Goal: Task Accomplishment & Management: Manage account settings

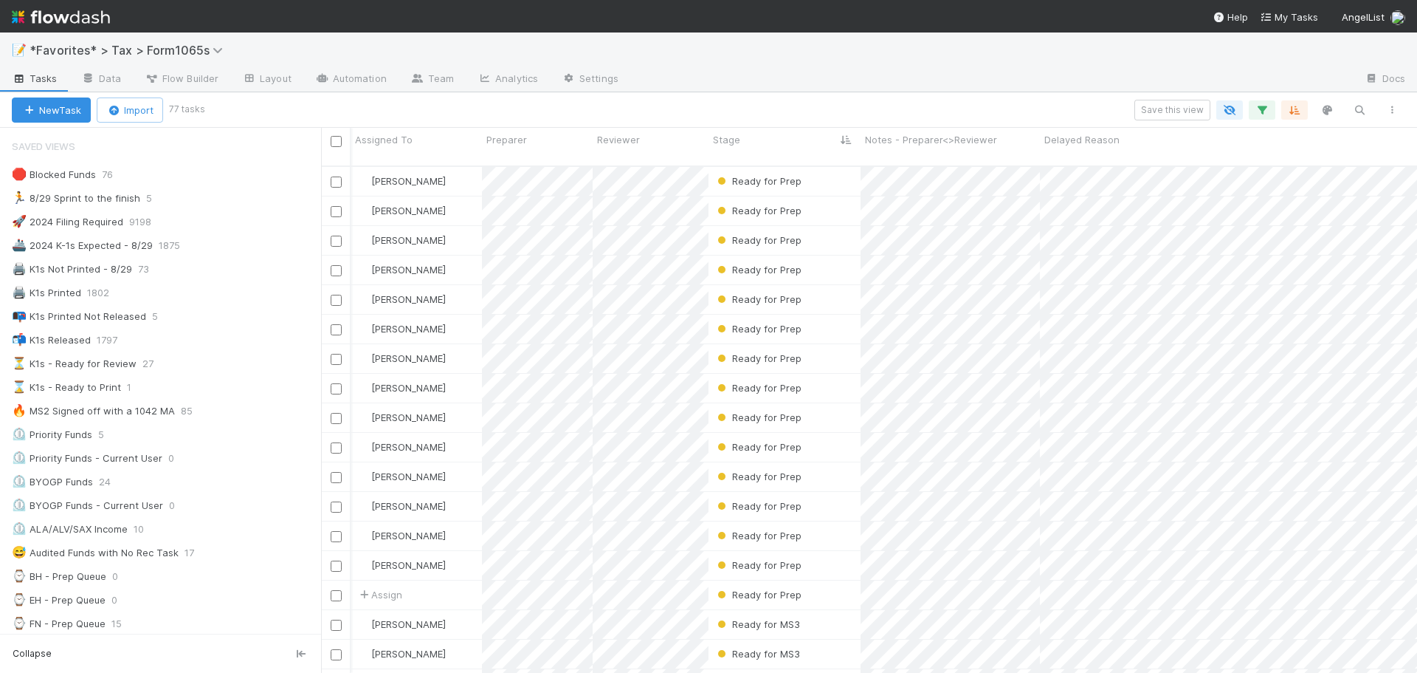
scroll to position [508, 1085]
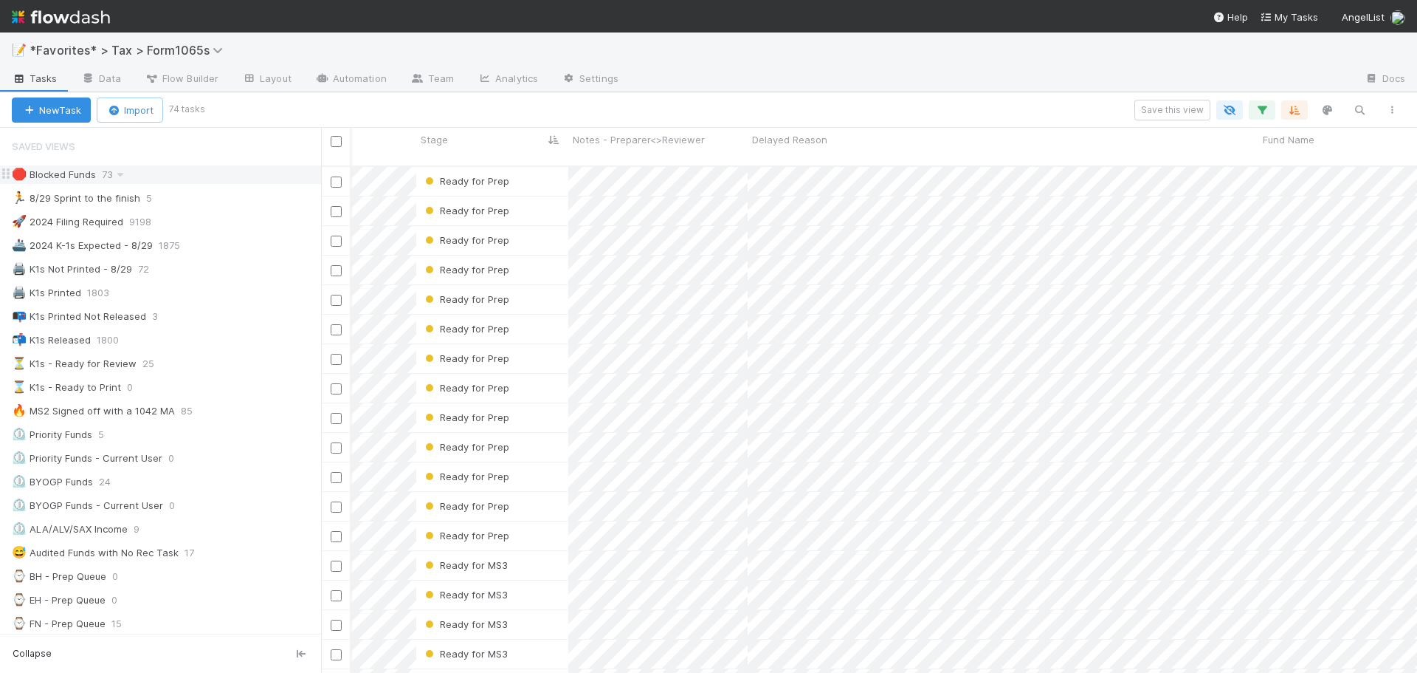
click at [231, 176] on div "🛑 Blocked Funds 73" at bounding box center [166, 174] width 309 height 18
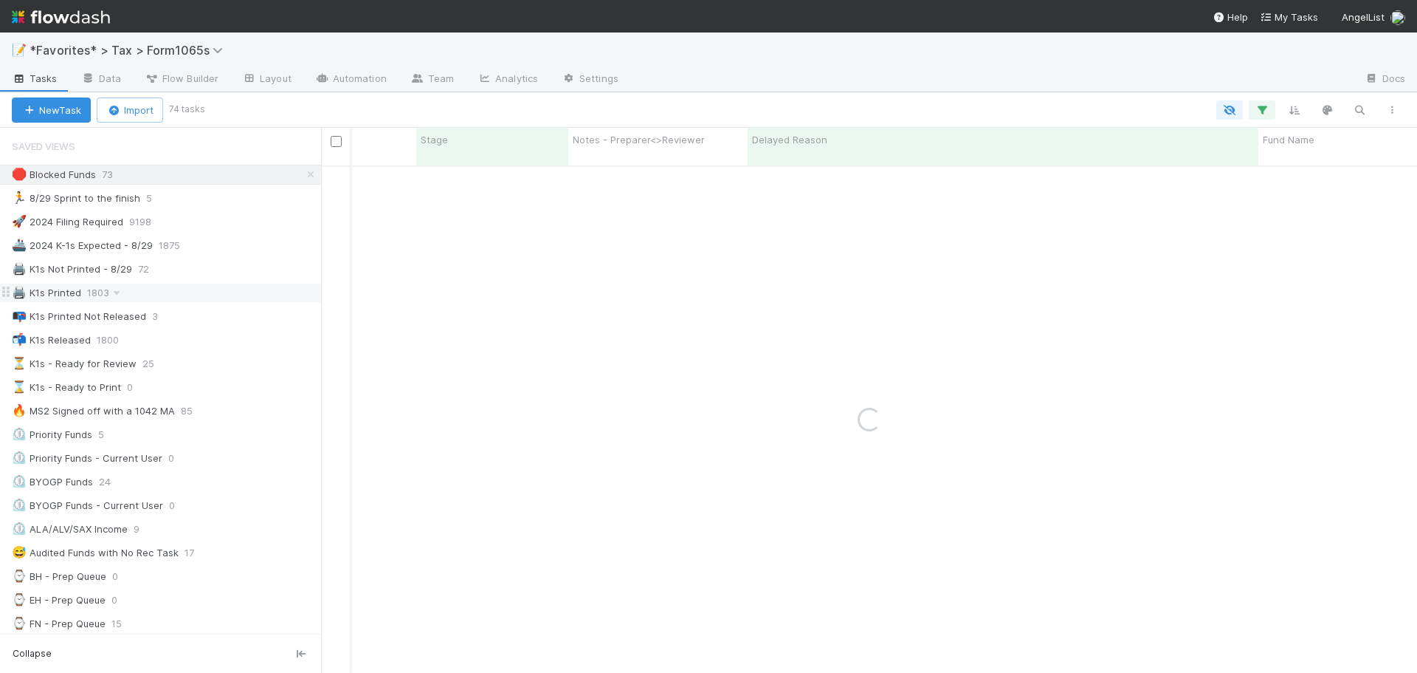
click at [214, 294] on div "🖨️ K1s Printed 1803" at bounding box center [166, 292] width 309 height 18
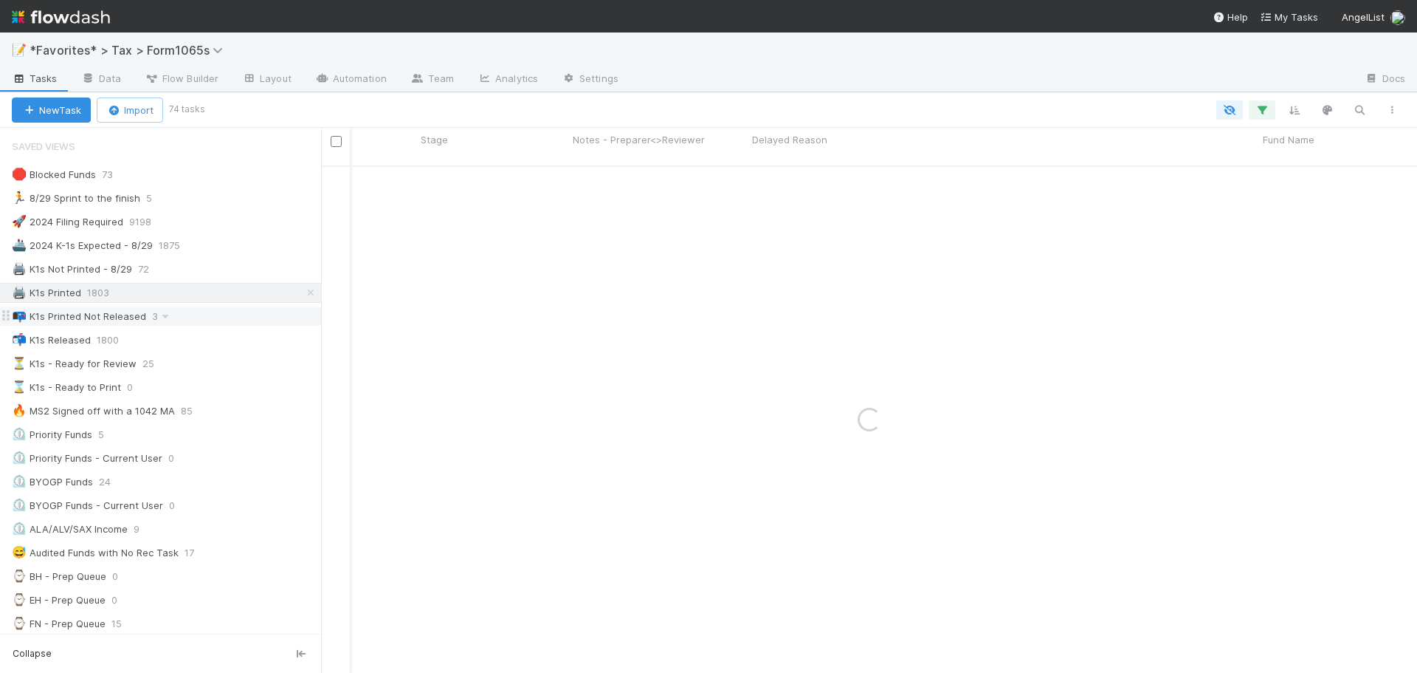
click at [211, 313] on div "📭 K1s Printed Not Released 3" at bounding box center [166, 316] width 309 height 18
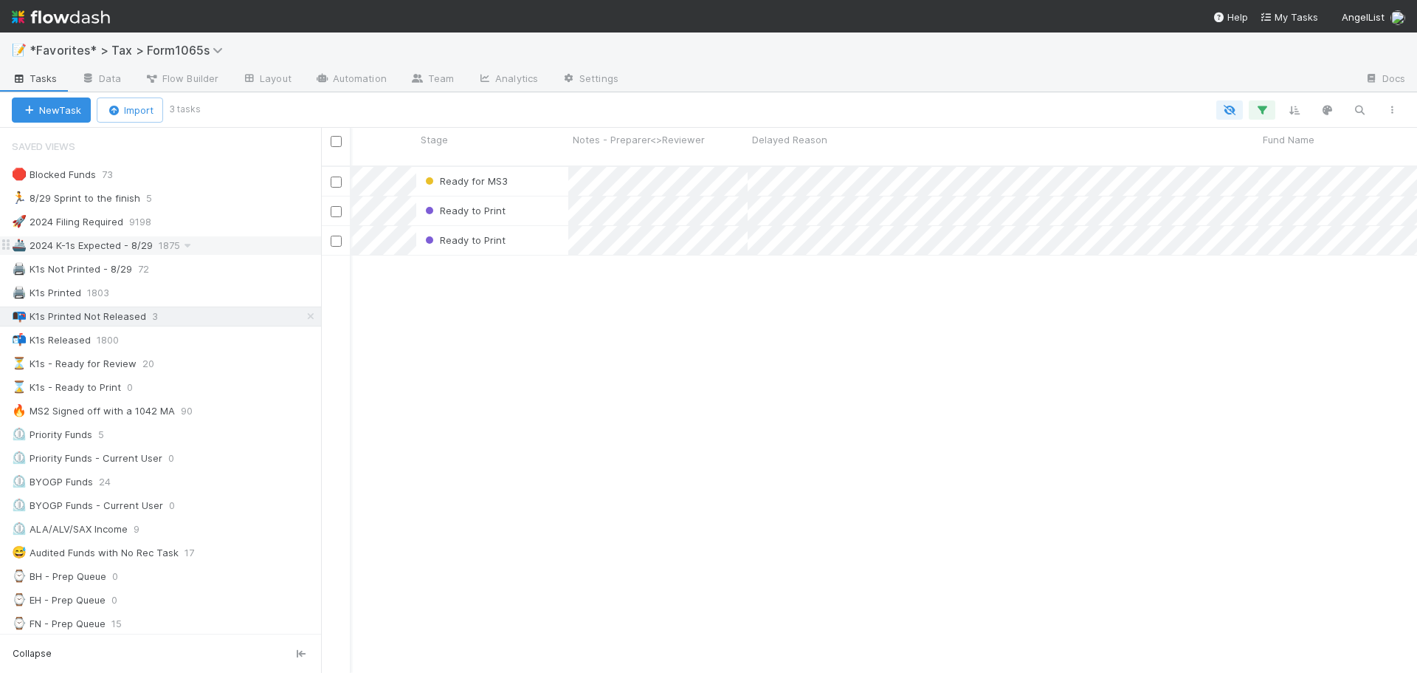
click at [235, 244] on div "🚢 2024 K-1s Expected - 8/29 1875" at bounding box center [166, 245] width 309 height 18
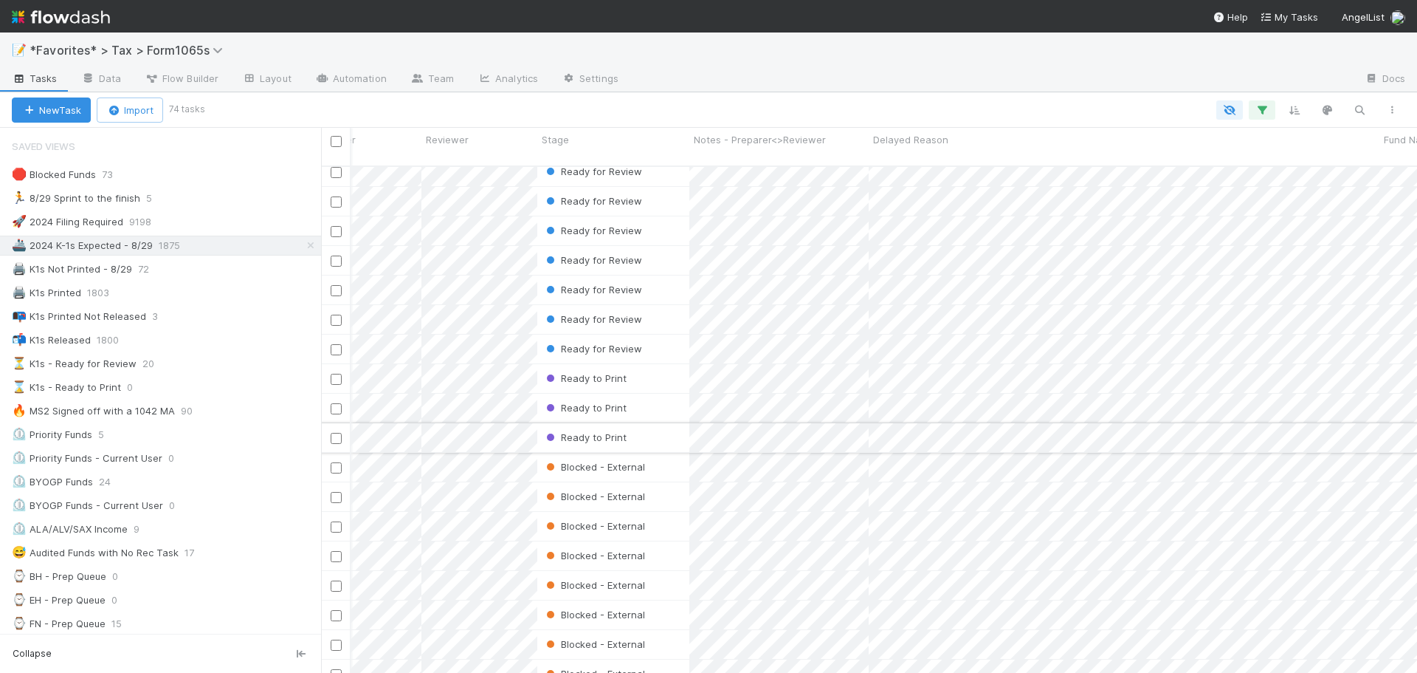
scroll to position [0, 116]
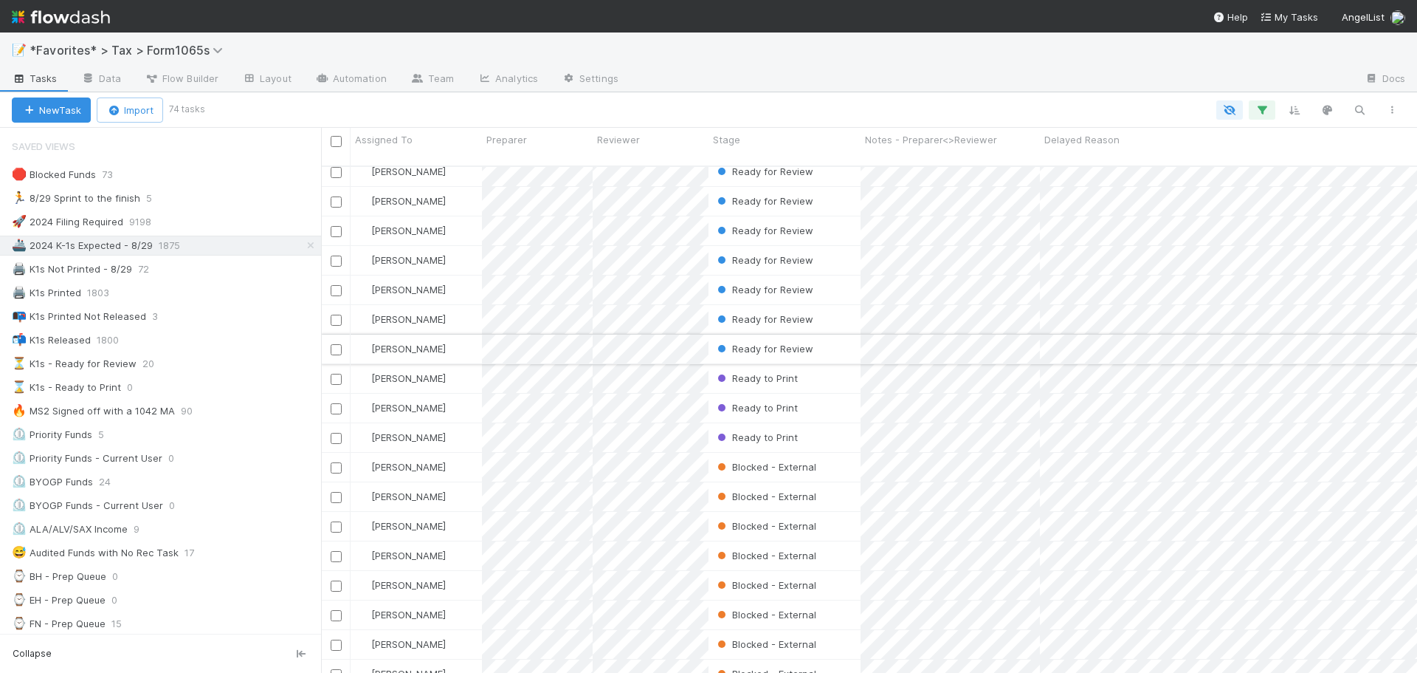
click at [817, 337] on div "Ready for Review" at bounding box center [785, 348] width 152 height 29
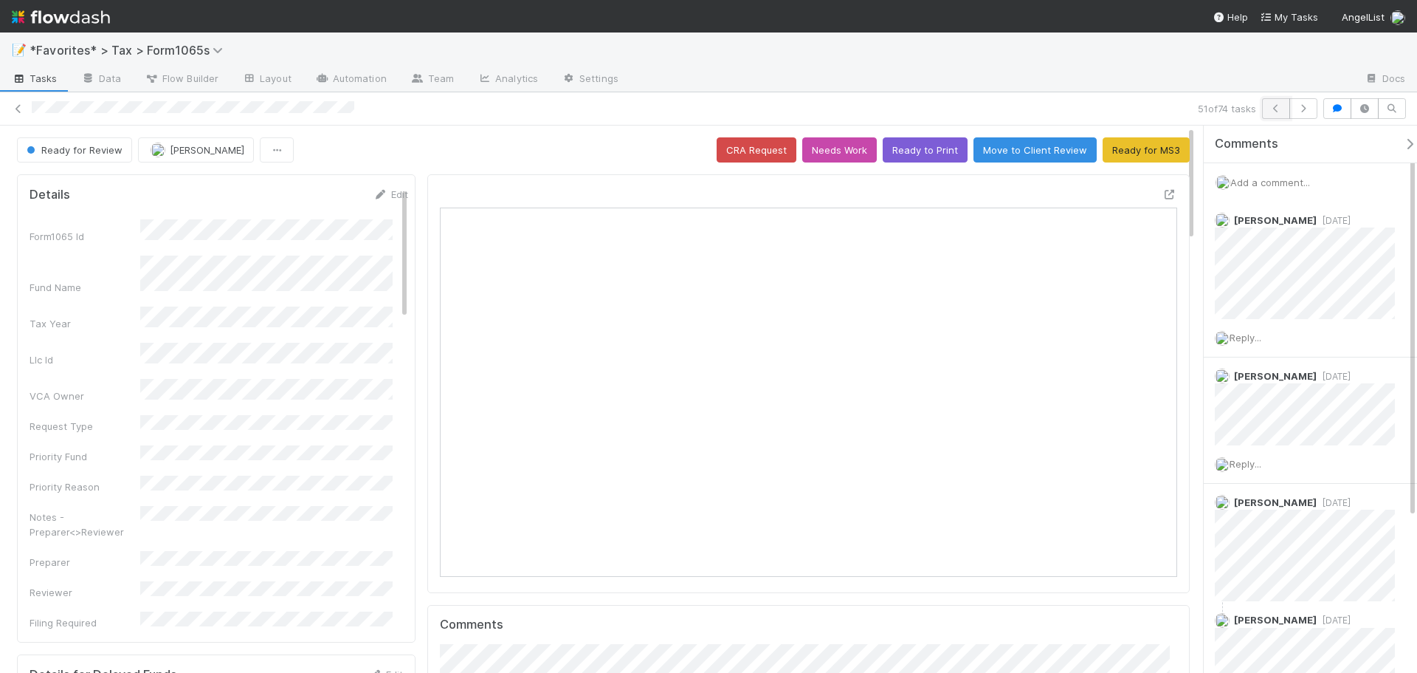
click at [1281, 104] on icon "button" at bounding box center [1276, 108] width 15 height 9
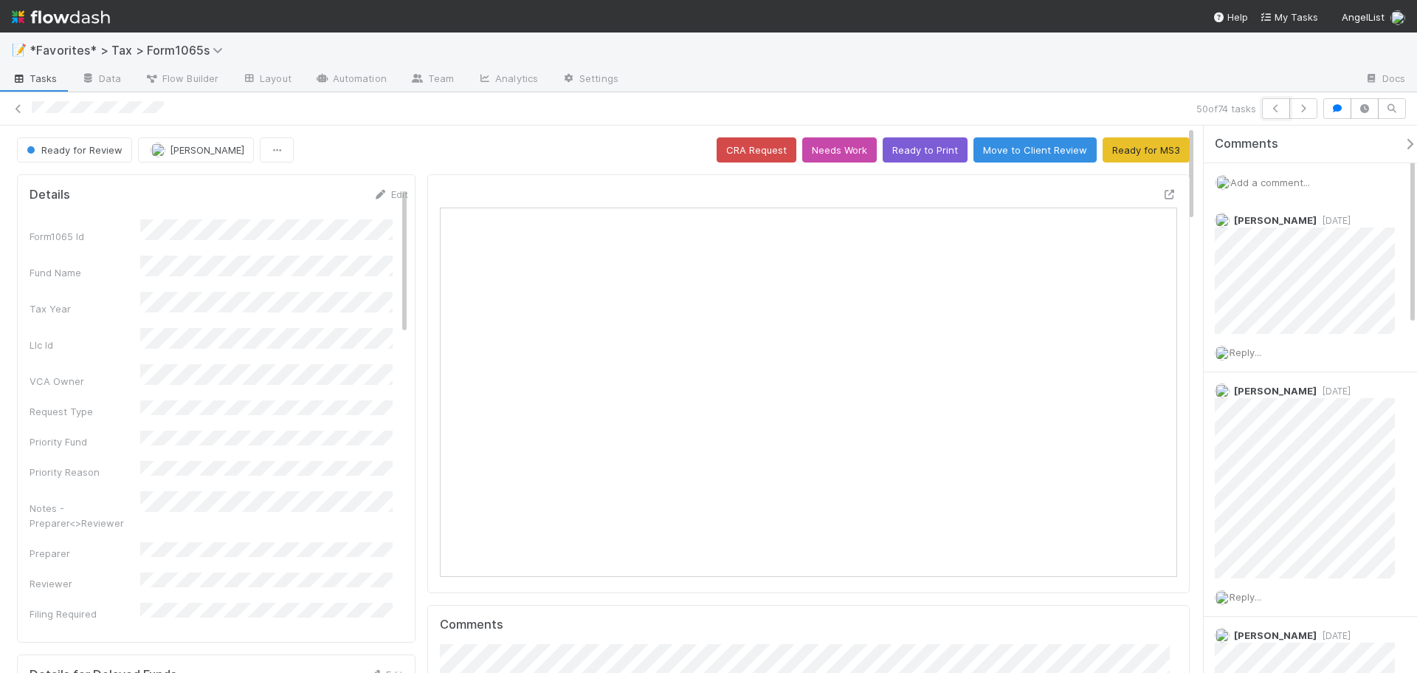
click at [1281, 104] on icon "button" at bounding box center [1276, 108] width 15 height 9
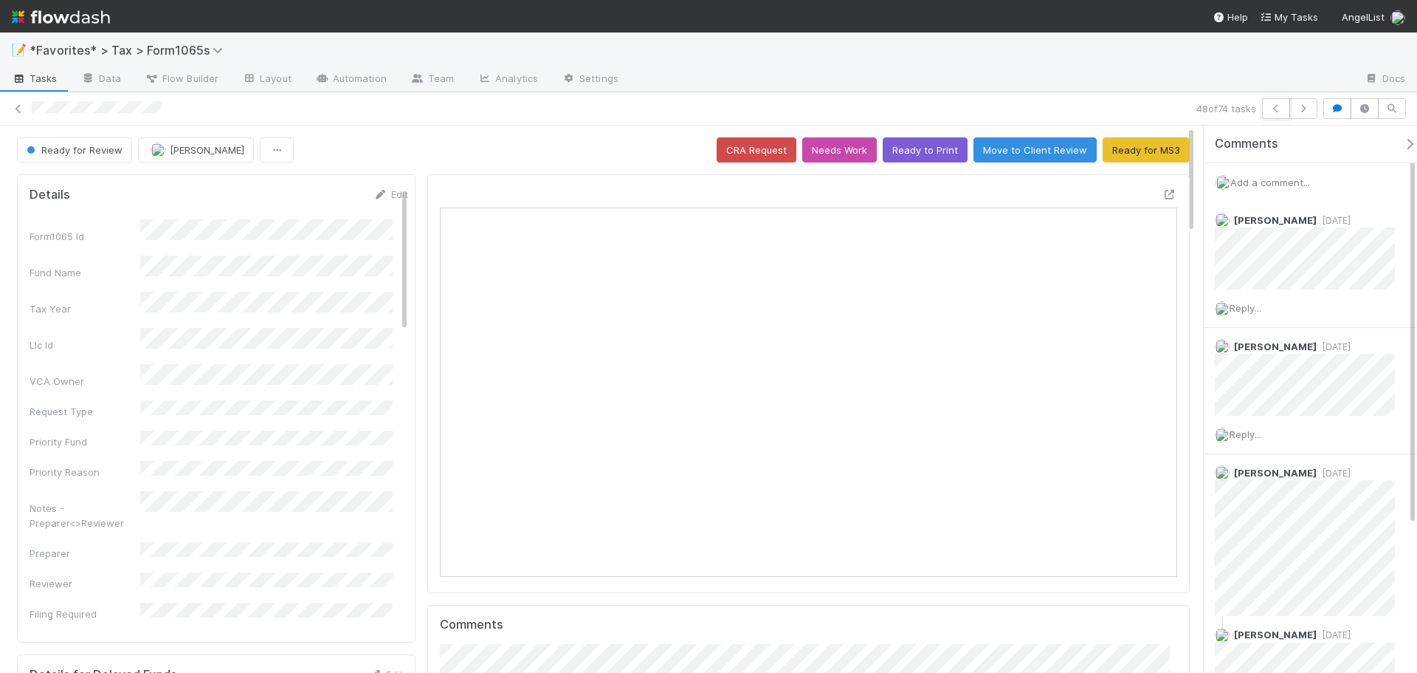
click at [1281, 104] on icon "button" at bounding box center [1276, 108] width 15 height 9
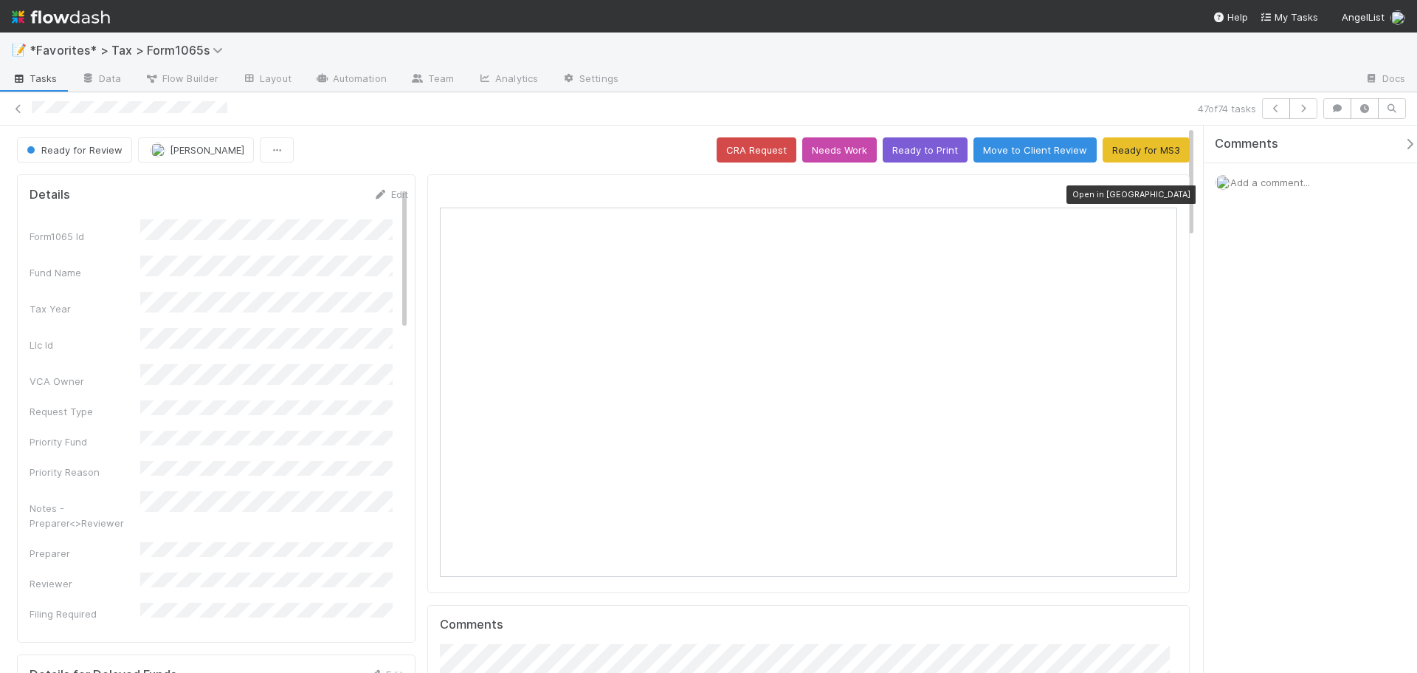
click at [1164, 196] on icon at bounding box center [1170, 195] width 15 height 10
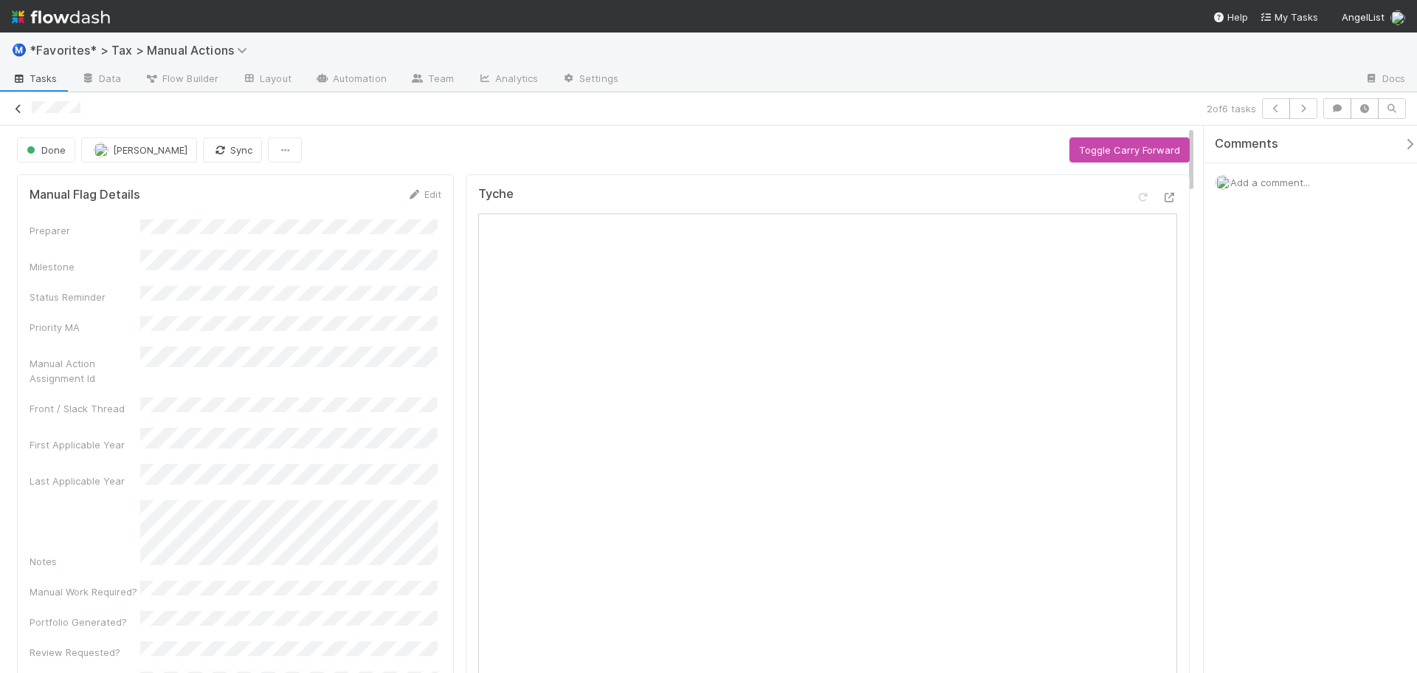
click at [14, 110] on icon at bounding box center [18, 109] width 15 height 10
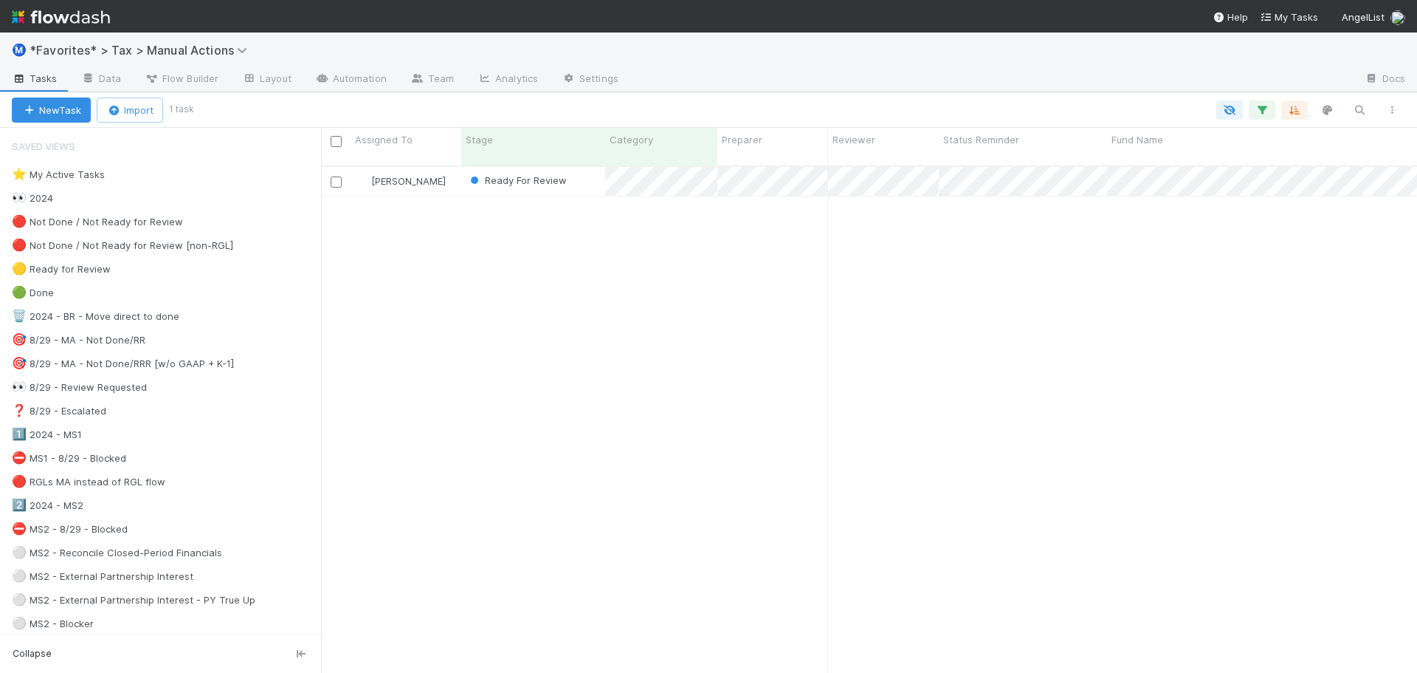
scroll to position [508, 1085]
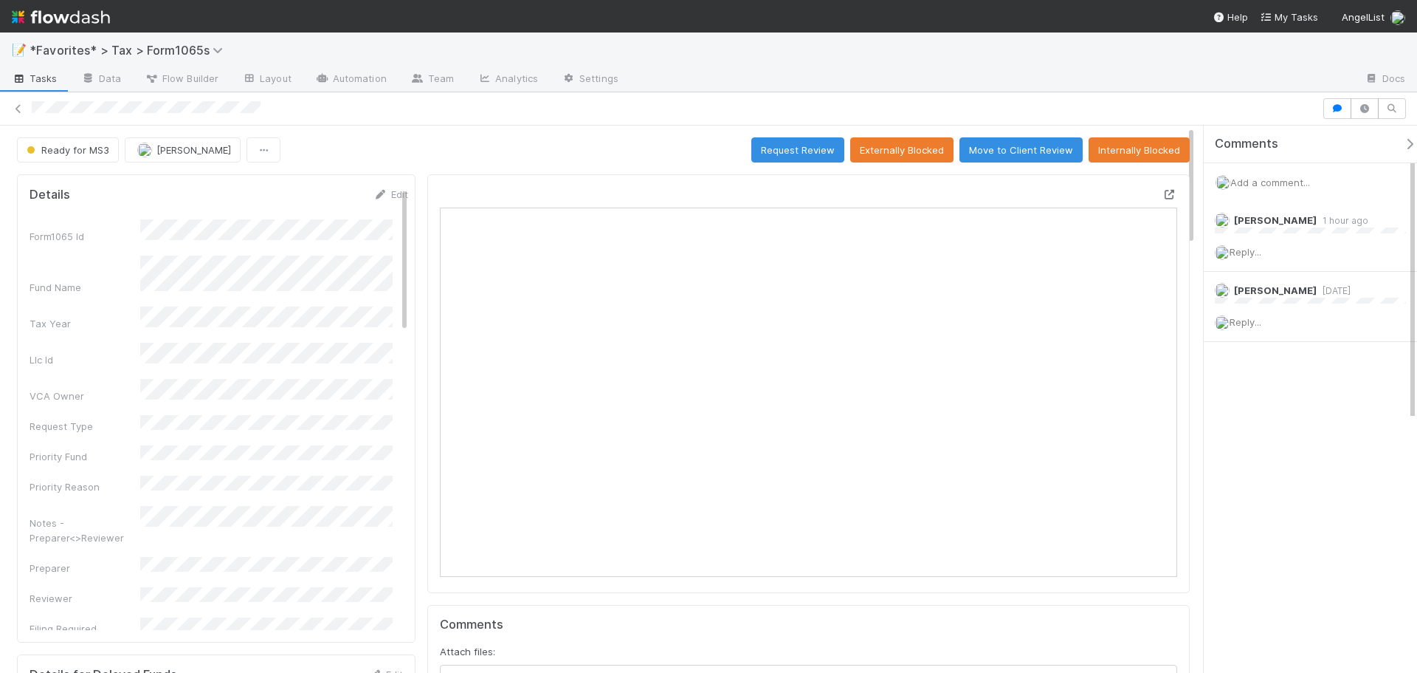
click at [1163, 196] on icon at bounding box center [1170, 195] width 15 height 10
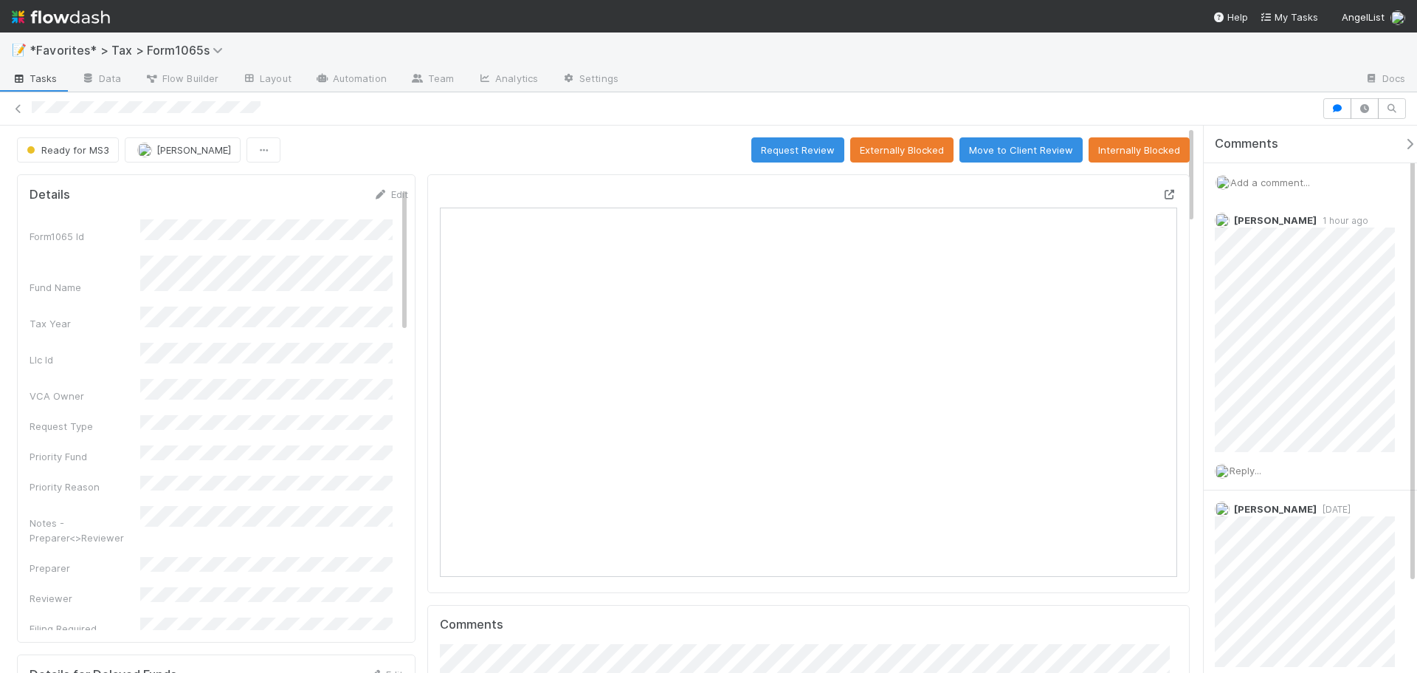
scroll to position [289, 719]
click at [1124, 69] on div at bounding box center [991, 80] width 723 height 24
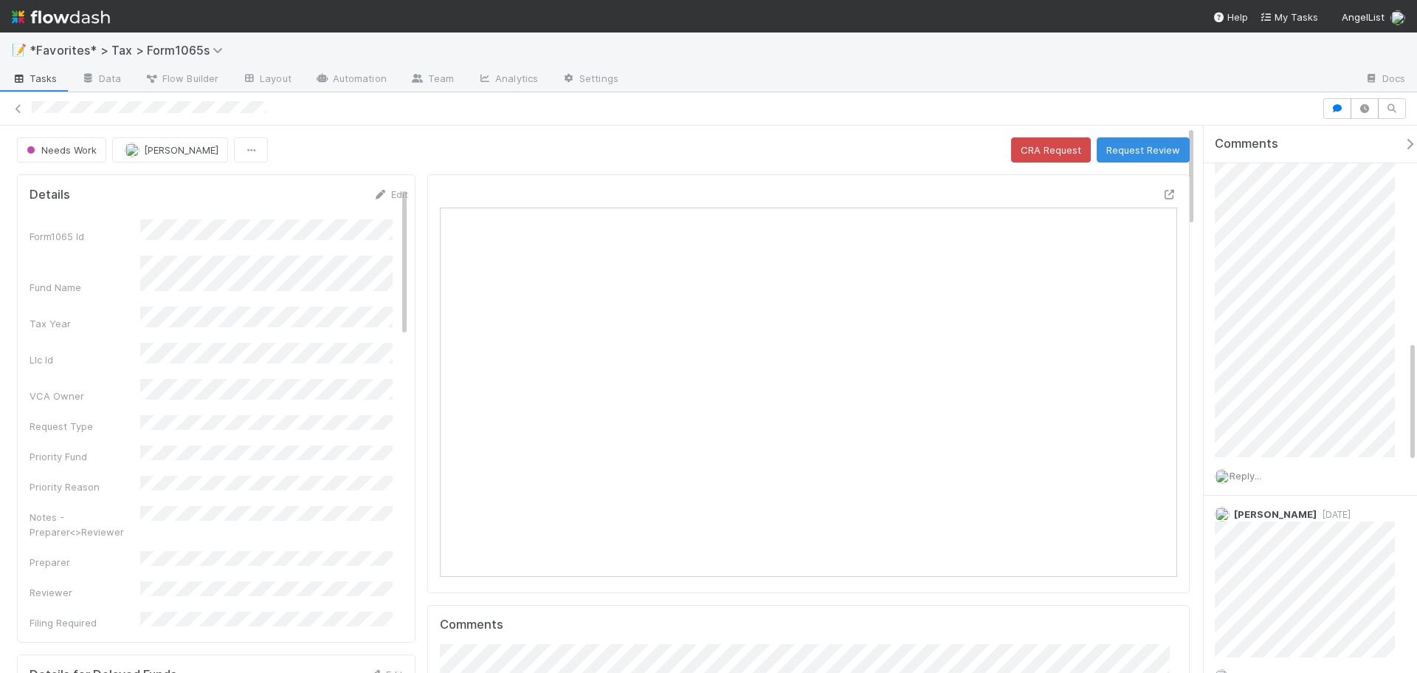
scroll to position [960, 0]
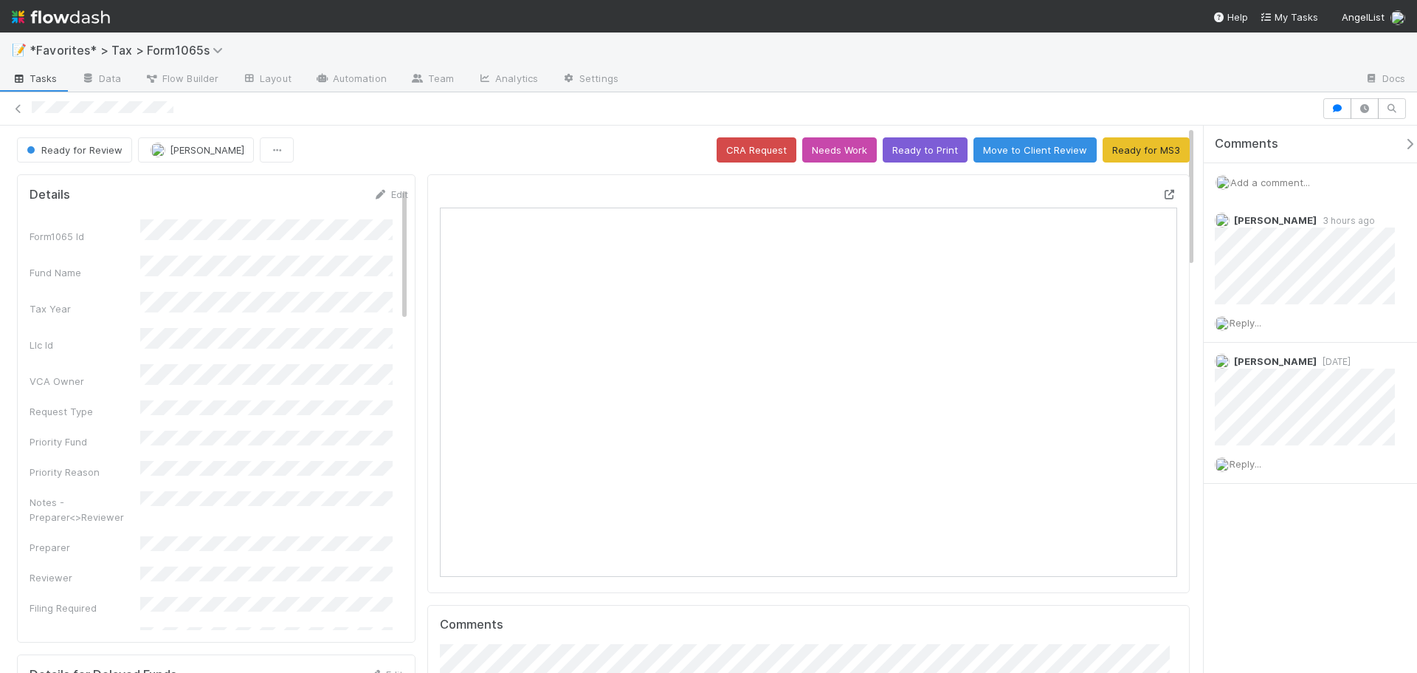
click at [1163, 191] on icon at bounding box center [1170, 195] width 15 height 10
click at [1245, 329] on div "Reply..." at bounding box center [1310, 322] width 213 height 37
click at [1251, 324] on span "Reply..." at bounding box center [1246, 323] width 32 height 12
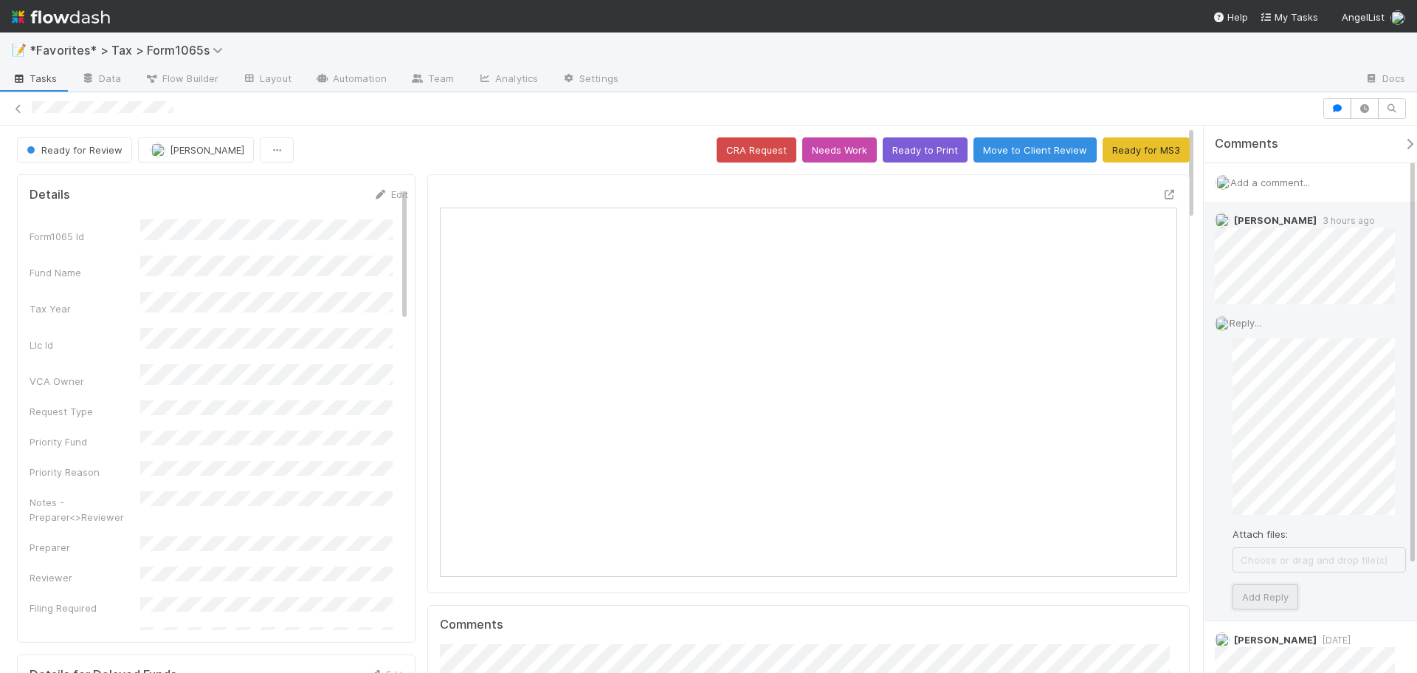
click at [1269, 598] on button "Add Reply" at bounding box center [1266, 596] width 66 height 25
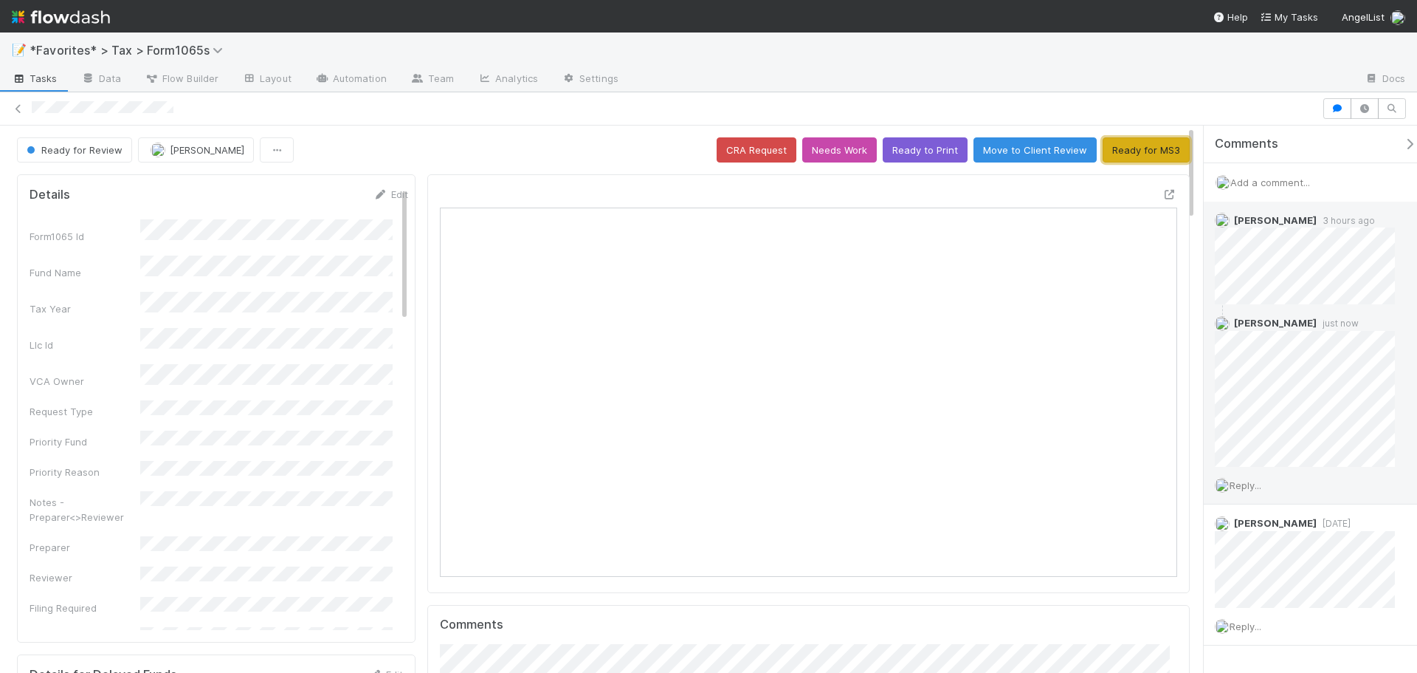
click at [1145, 148] on button "Ready for MS3" at bounding box center [1146, 149] width 87 height 25
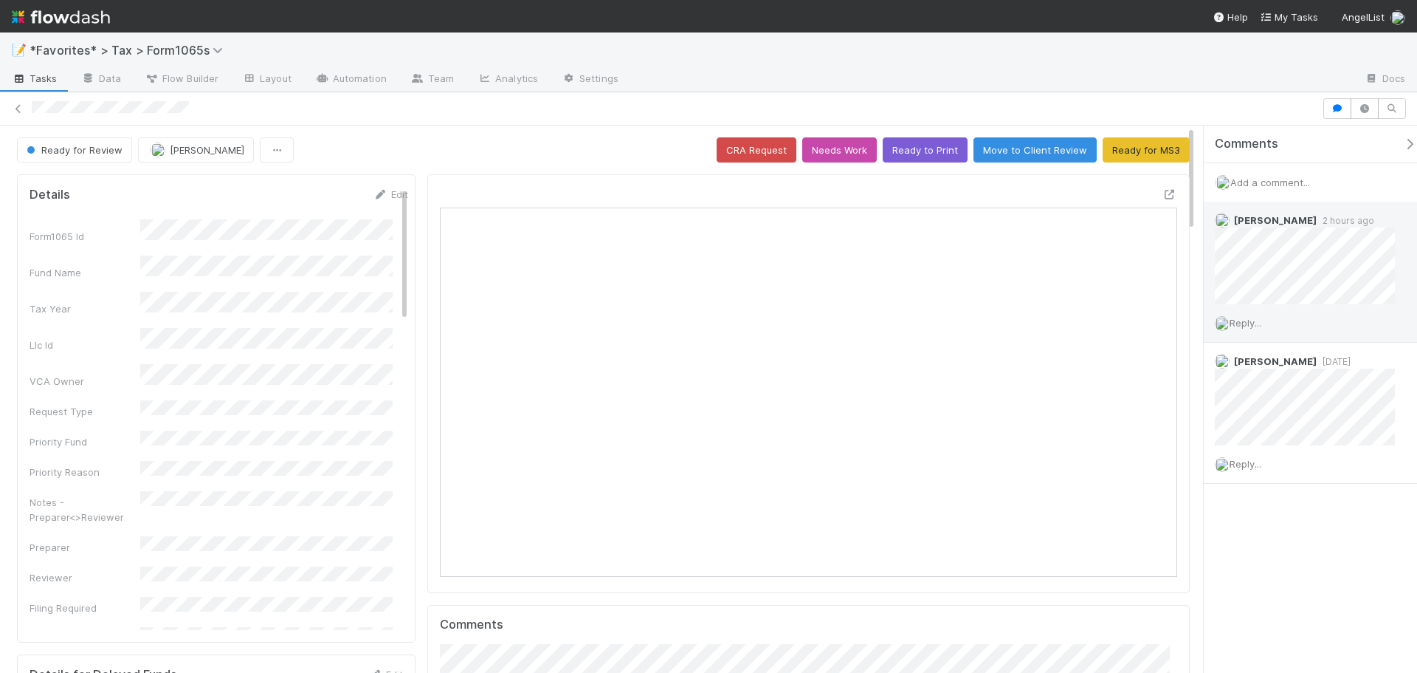
drag, startPoint x: 1229, startPoint y: 329, endPoint x: 1240, endPoint y: 323, distance: 11.9
click at [1231, 329] on div "Reply..." at bounding box center [1310, 322] width 213 height 37
drag, startPoint x: 1240, startPoint y: 323, endPoint x: 1251, endPoint y: 332, distance: 14.2
click at [1242, 325] on span "Reply..." at bounding box center [1246, 323] width 32 height 12
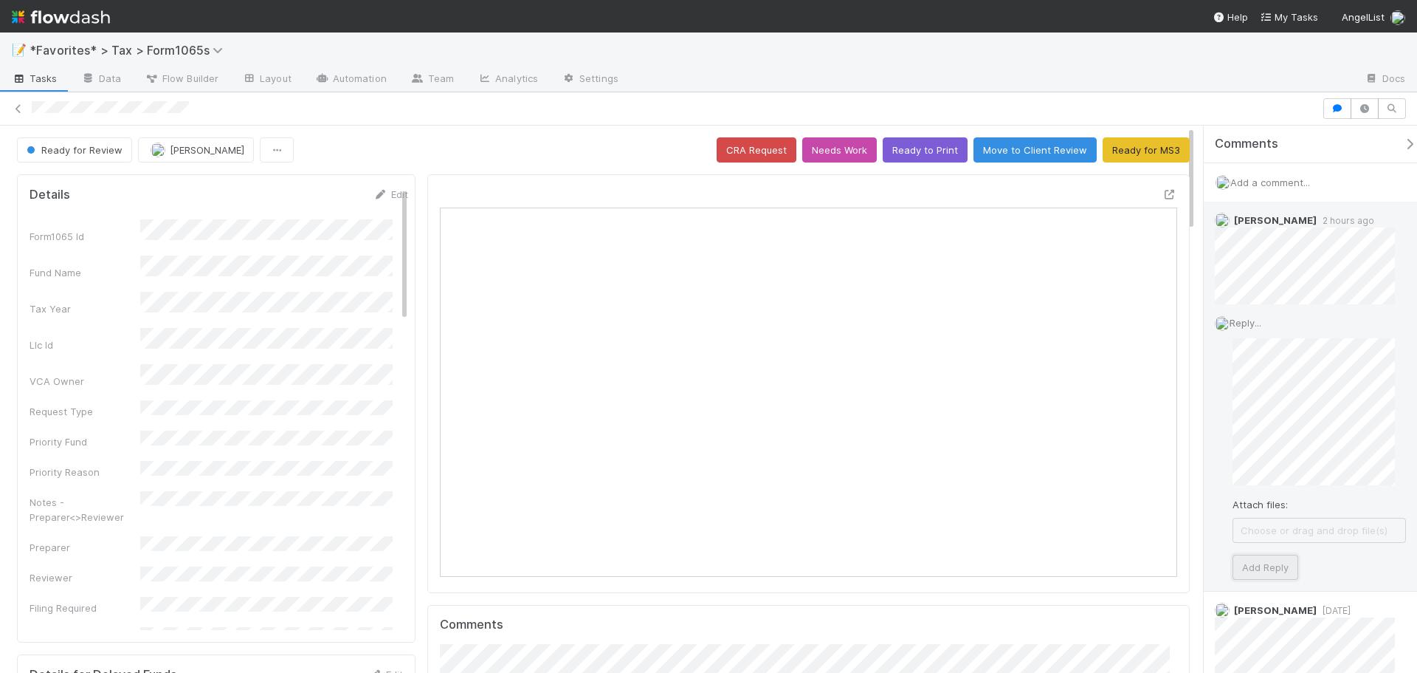
click at [1261, 566] on button "Add Reply" at bounding box center [1266, 566] width 66 height 25
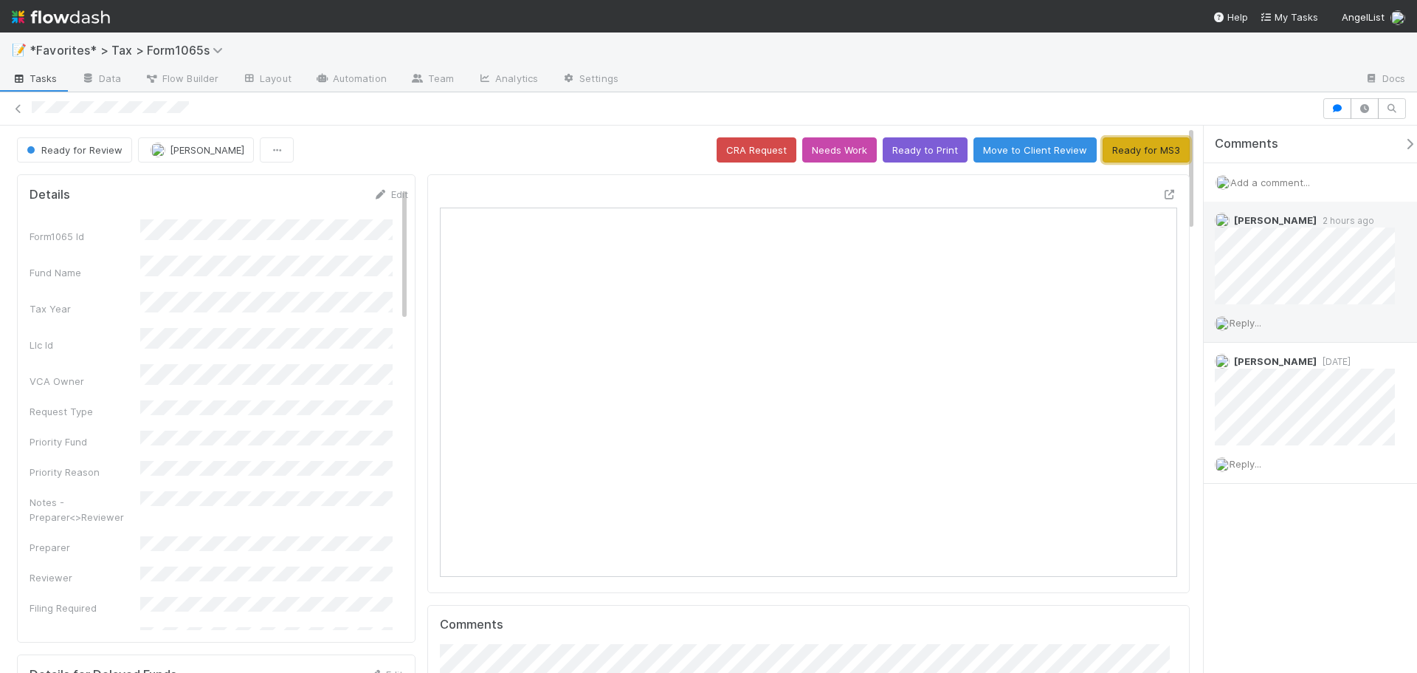
click at [1149, 154] on button "Ready for MS3" at bounding box center [1146, 149] width 87 height 25
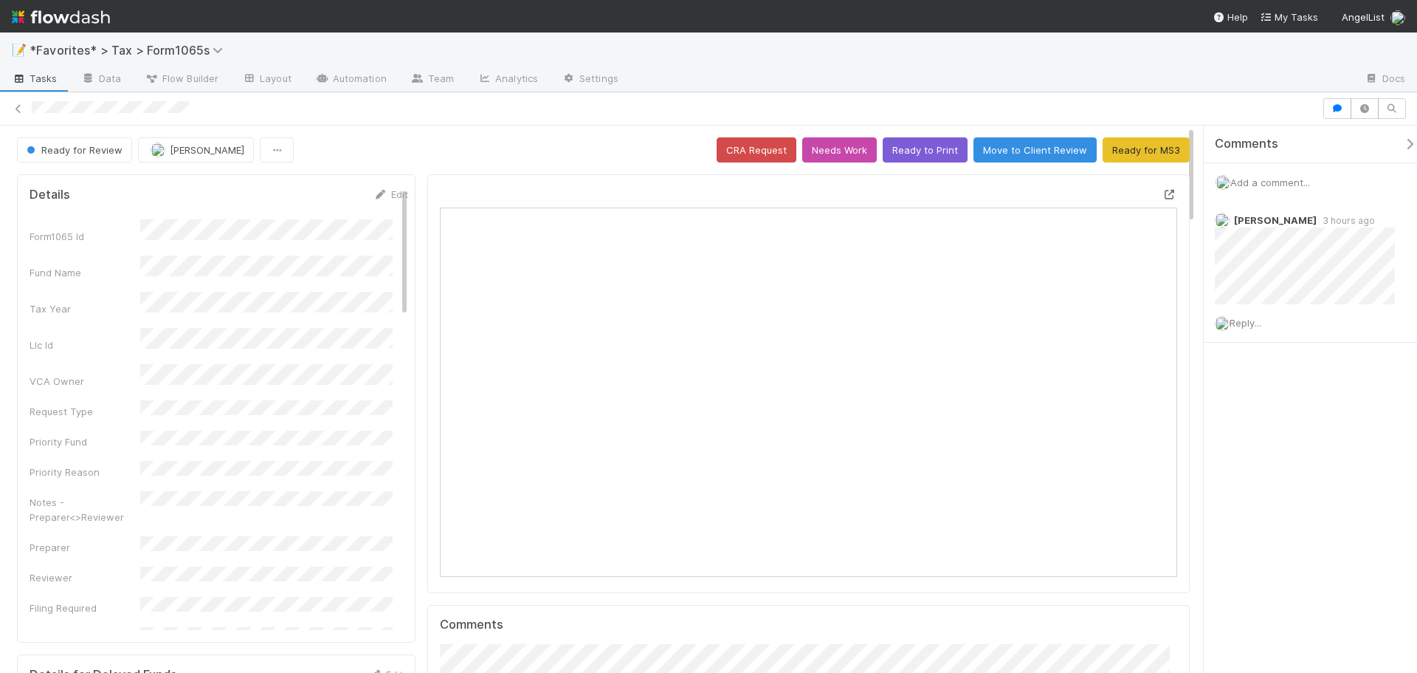
click at [1163, 192] on icon at bounding box center [1170, 195] width 15 height 10
click at [1256, 329] on div "Reply..." at bounding box center [1310, 322] width 213 height 37
click at [1239, 315] on div "Reply..." at bounding box center [1310, 322] width 213 height 37
click at [1240, 329] on div "Reply..." at bounding box center [1310, 322] width 213 height 37
click at [1248, 326] on span "Reply..." at bounding box center [1246, 323] width 32 height 12
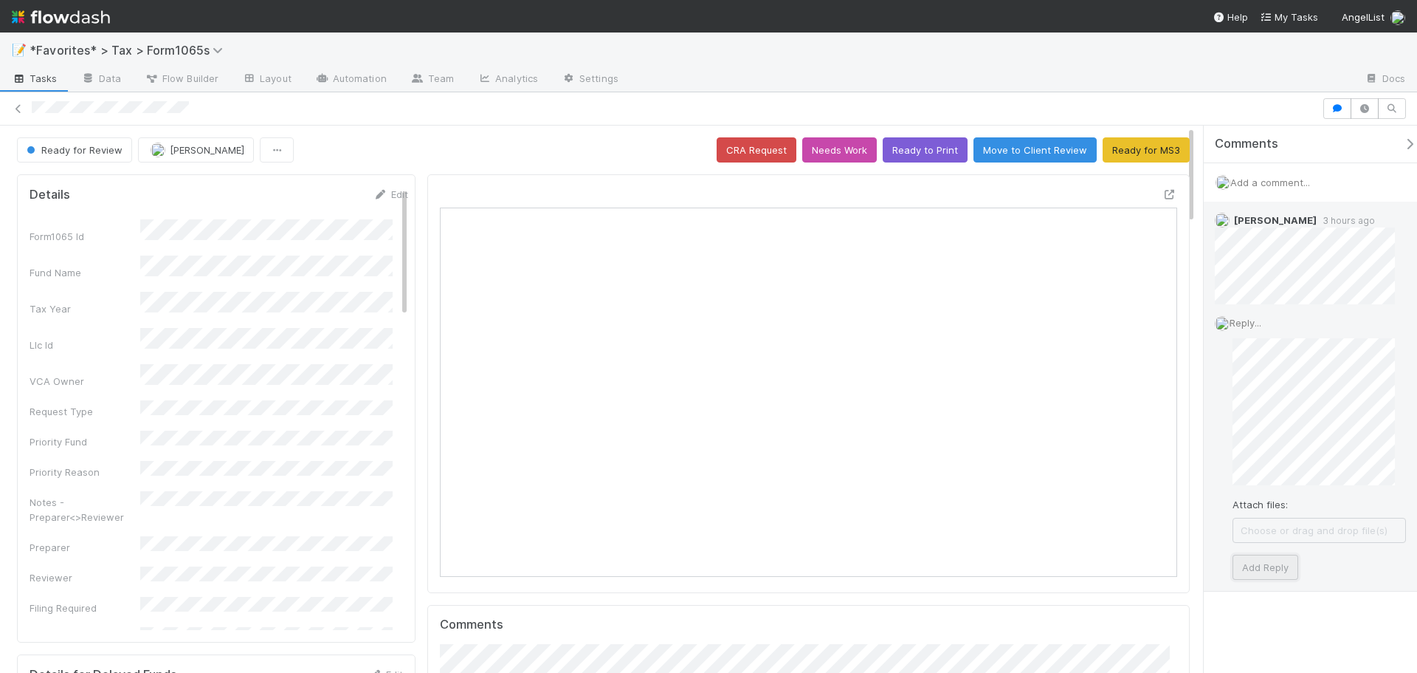
click at [1268, 560] on button "Add Reply" at bounding box center [1266, 566] width 66 height 25
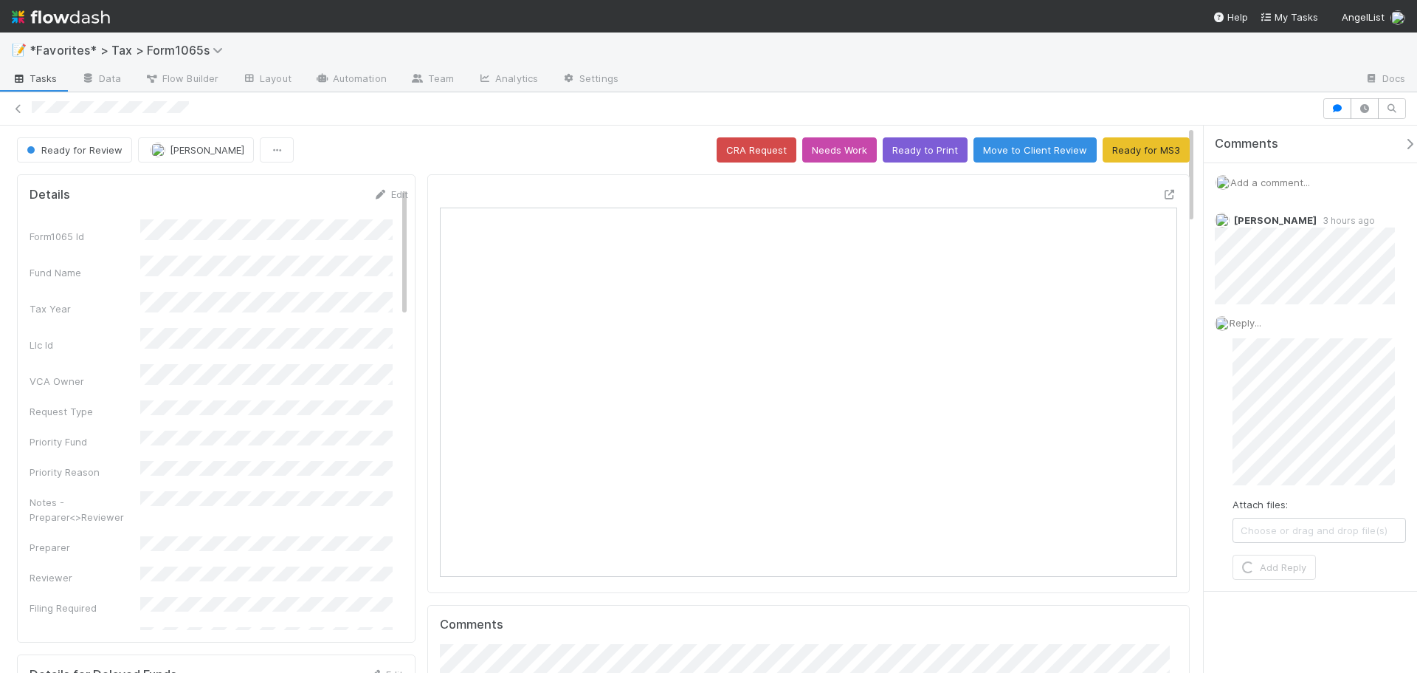
click at [1134, 126] on div "Ready for Review Helen Vo CRA Request Needs Work Ready to Print Move to Client …" at bounding box center [708, 382] width 1417 height 580
click at [1135, 139] on button "Ready for MS3" at bounding box center [1146, 149] width 87 height 25
click at [1163, 194] on icon at bounding box center [1170, 195] width 15 height 10
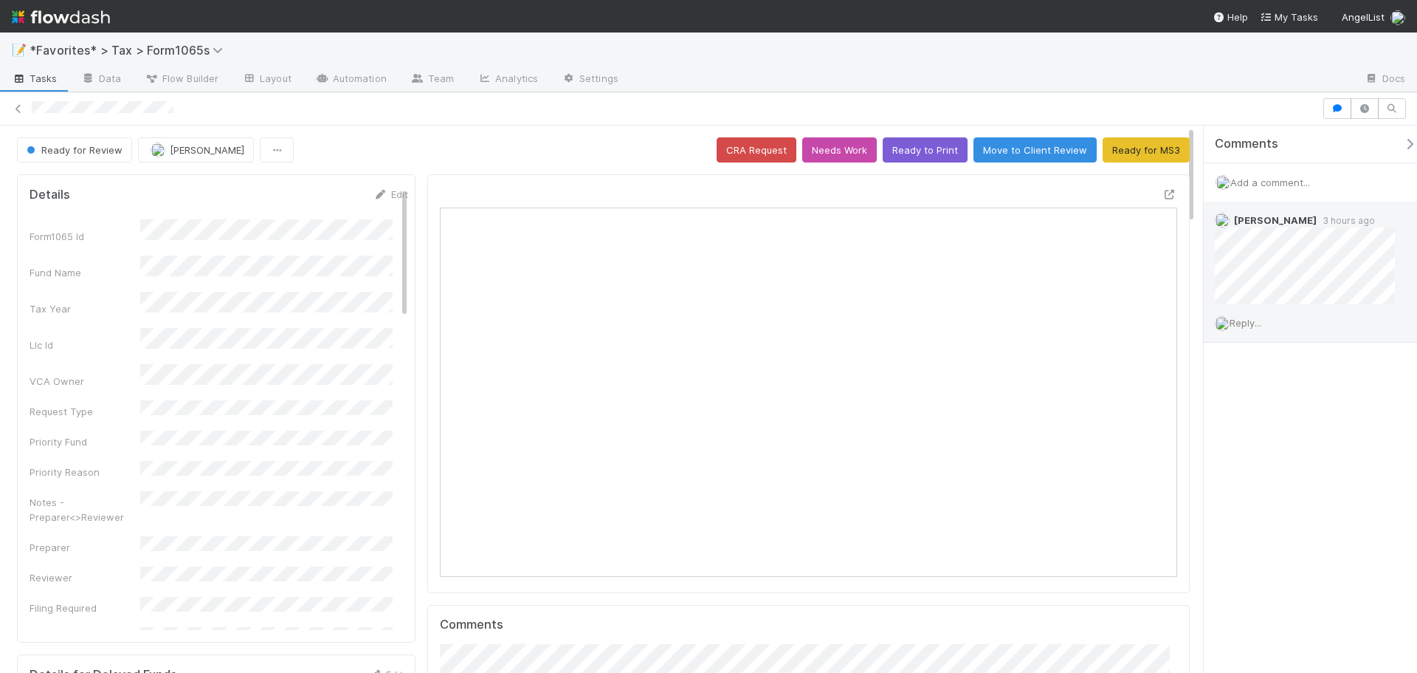
click at [1251, 323] on span "Reply..." at bounding box center [1246, 323] width 32 height 12
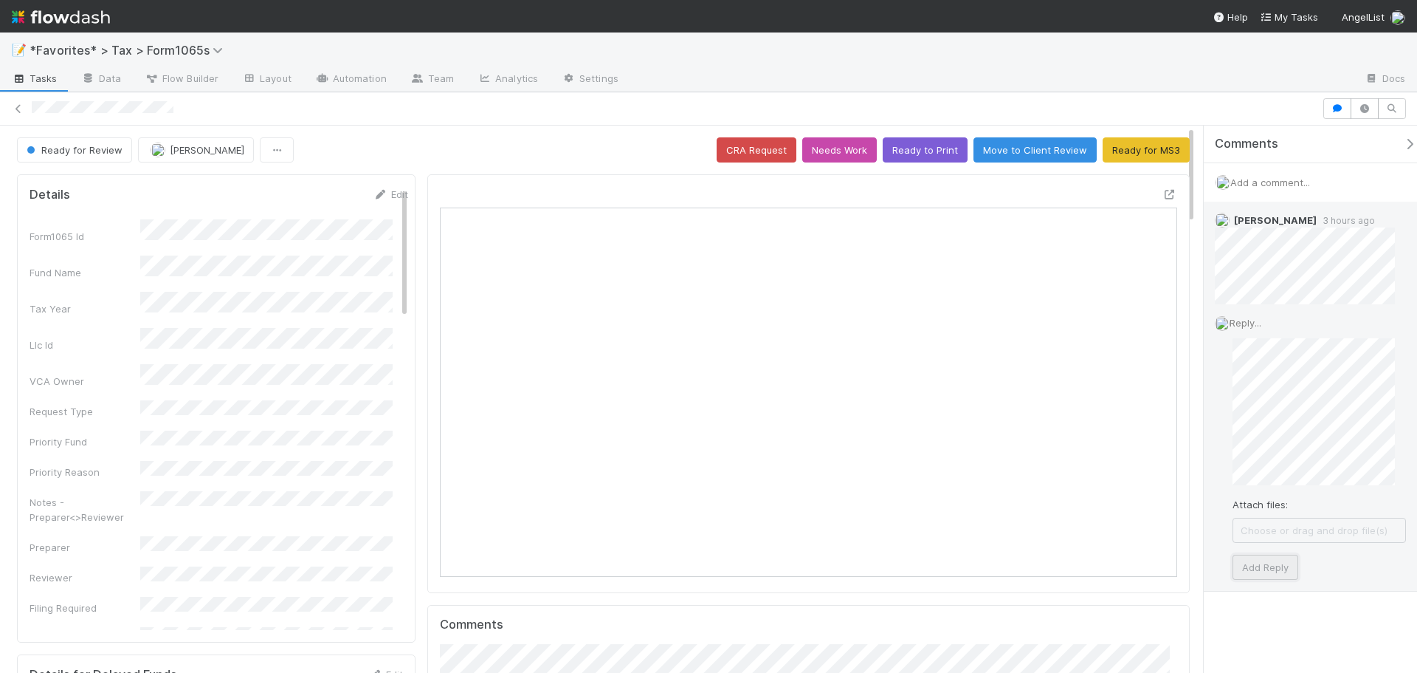
click at [1254, 557] on button "Add Reply" at bounding box center [1266, 566] width 66 height 25
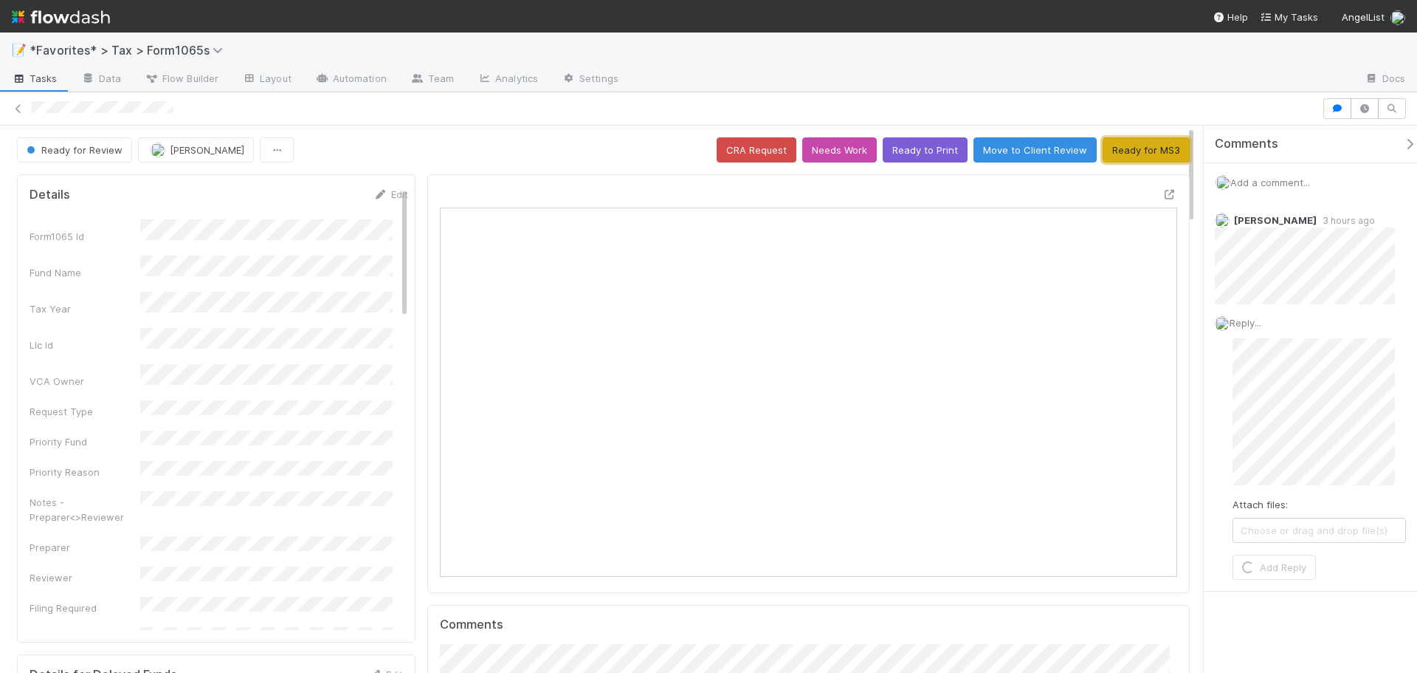
click at [1137, 151] on button "Ready for MS3" at bounding box center [1146, 149] width 87 height 25
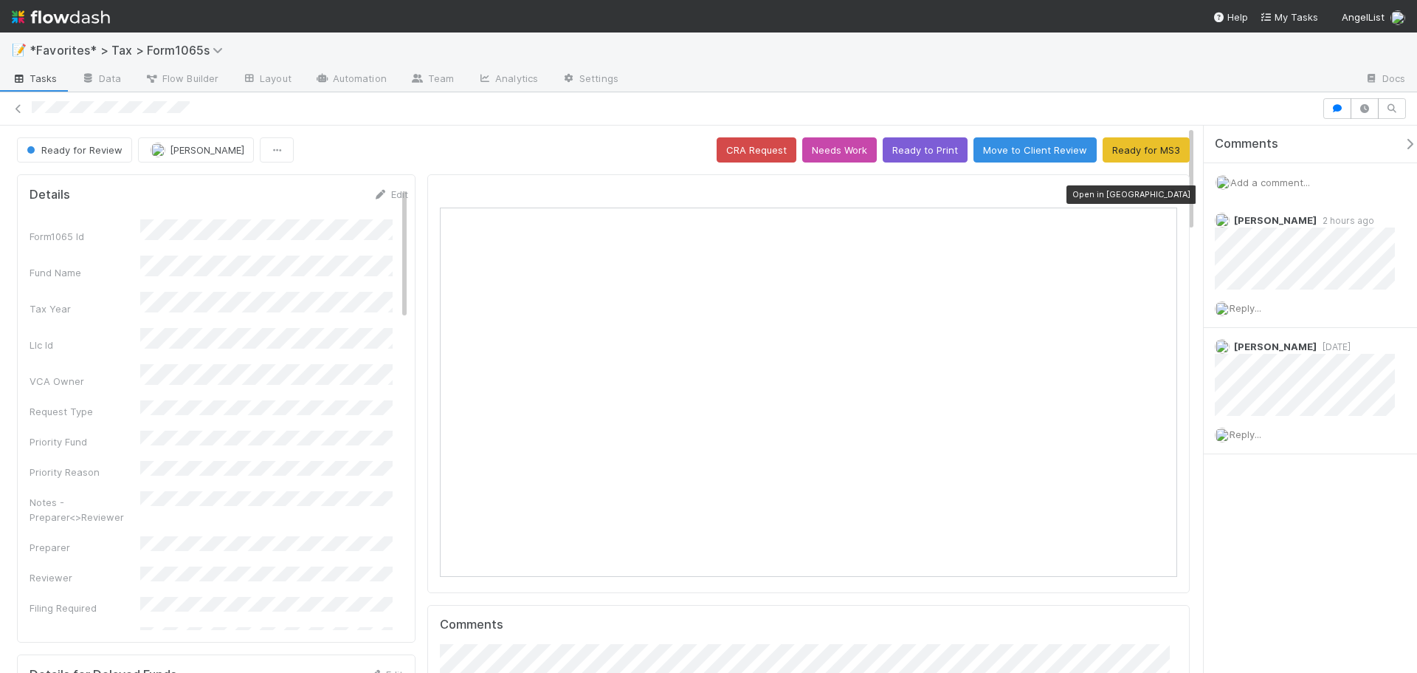
click at [1163, 193] on icon at bounding box center [1170, 195] width 15 height 10
click at [1266, 179] on span "Add a comment..." at bounding box center [1271, 182] width 80 height 12
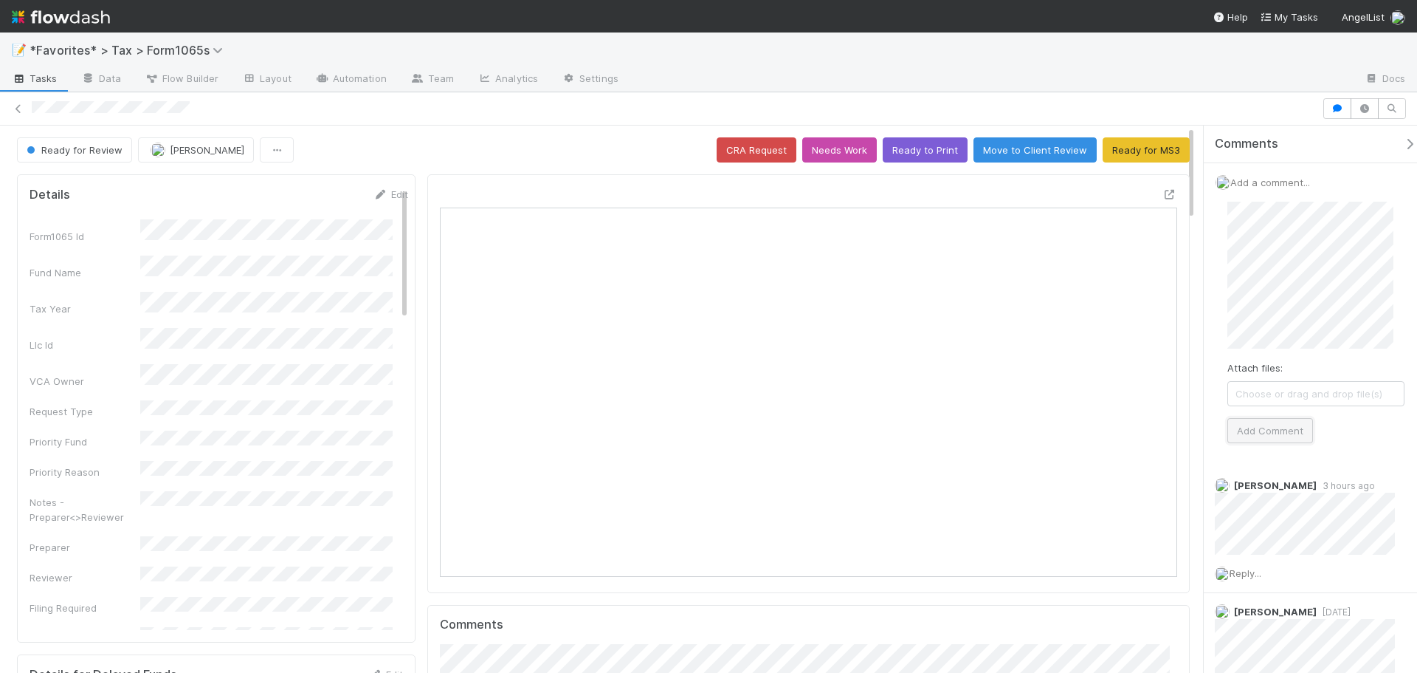
click at [1262, 430] on button "Add Comment" at bounding box center [1271, 430] width 86 height 25
click at [1152, 144] on button "Ready for MS3" at bounding box center [1146, 149] width 87 height 25
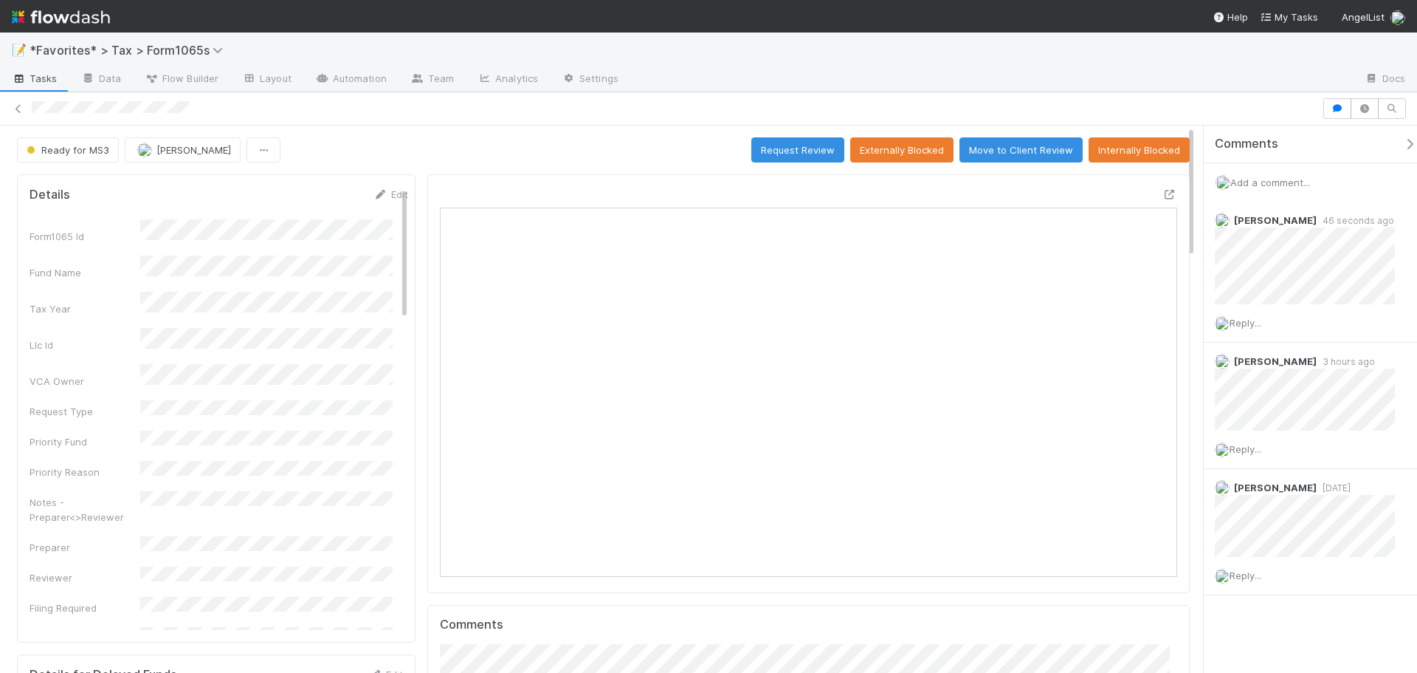
scroll to position [289, 719]
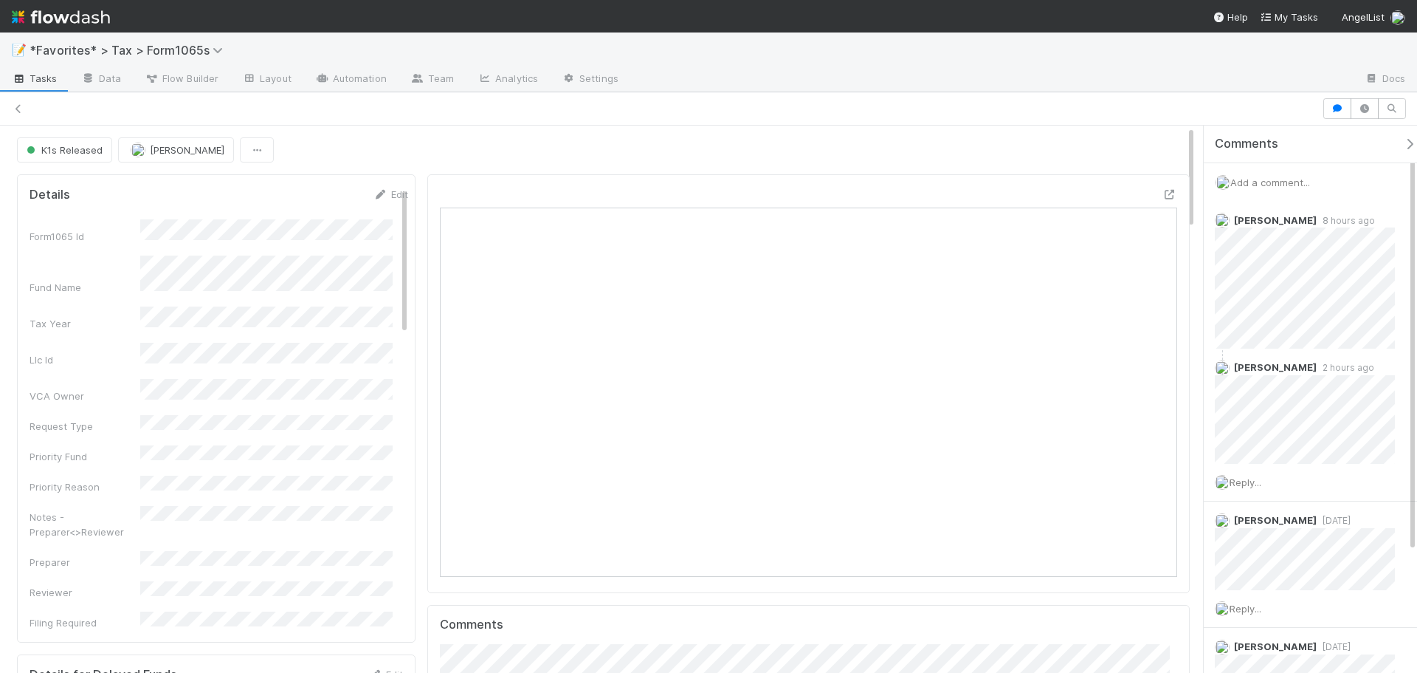
scroll to position [12, 12]
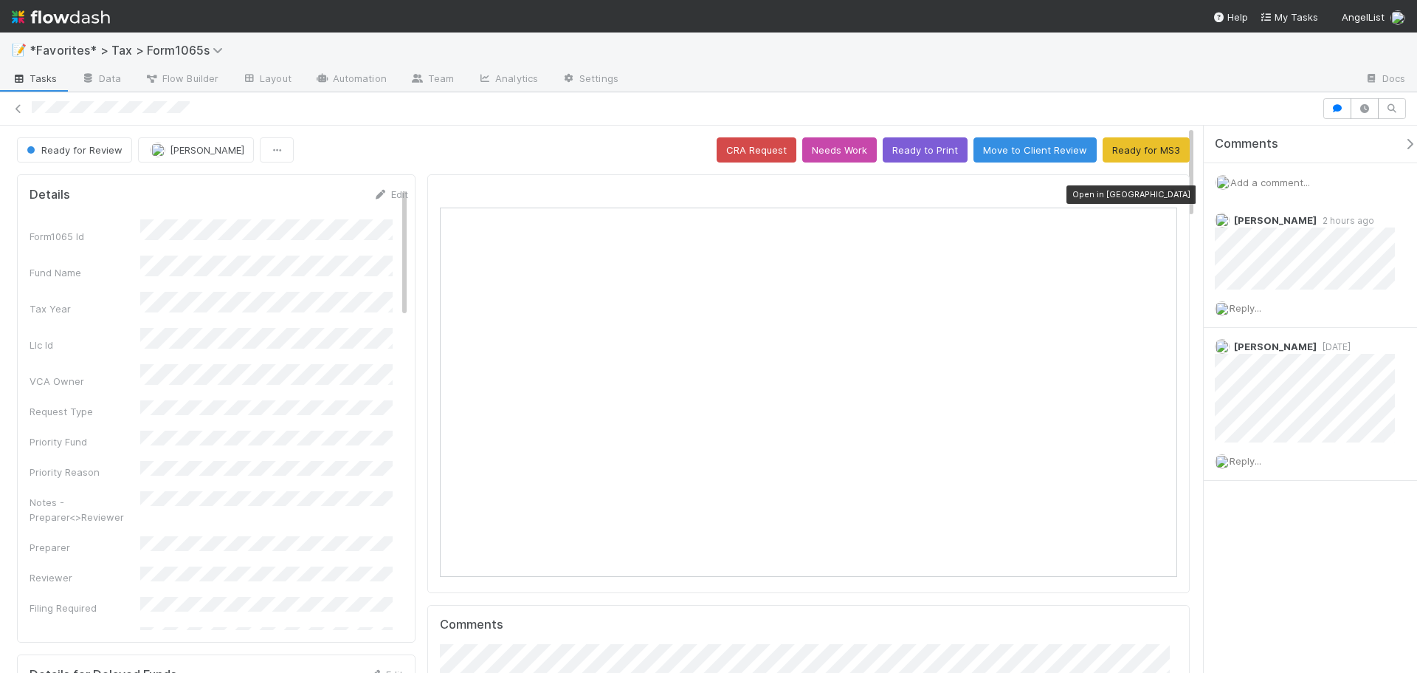
click at [1163, 191] on icon at bounding box center [1170, 195] width 15 height 10
click at [1037, 64] on div "📝 *Favorites* > Tax > Form1065s" at bounding box center [708, 49] width 1417 height 35
click at [1045, 65] on div "📝 *Favorites* > Tax > Form1065s" at bounding box center [708, 49] width 1417 height 35
click at [1261, 182] on span "Add a comment..." at bounding box center [1271, 182] width 80 height 12
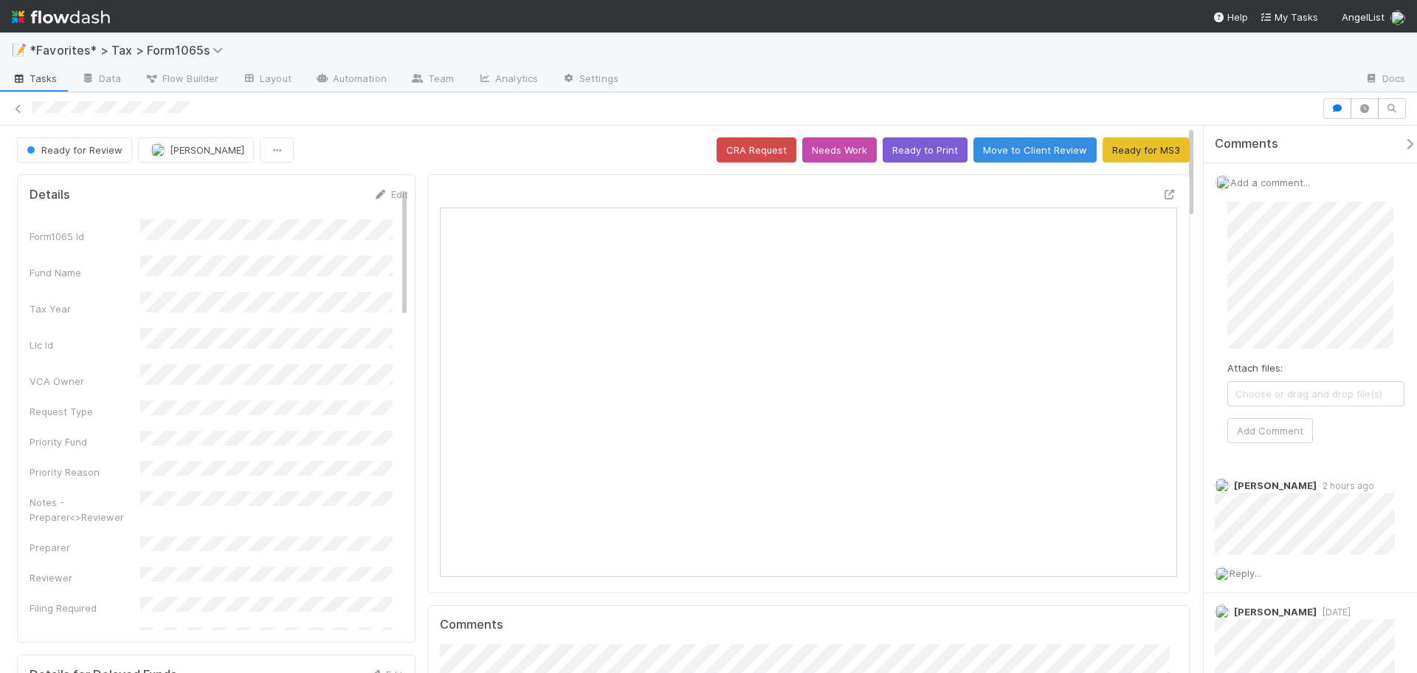
click at [1209, 248] on div "Add a comment... Attach files: Choose or drag and drop file(s) Add Comment" at bounding box center [1316, 314] width 224 height 303
click at [1285, 426] on button "Add Comment" at bounding box center [1271, 430] width 86 height 25
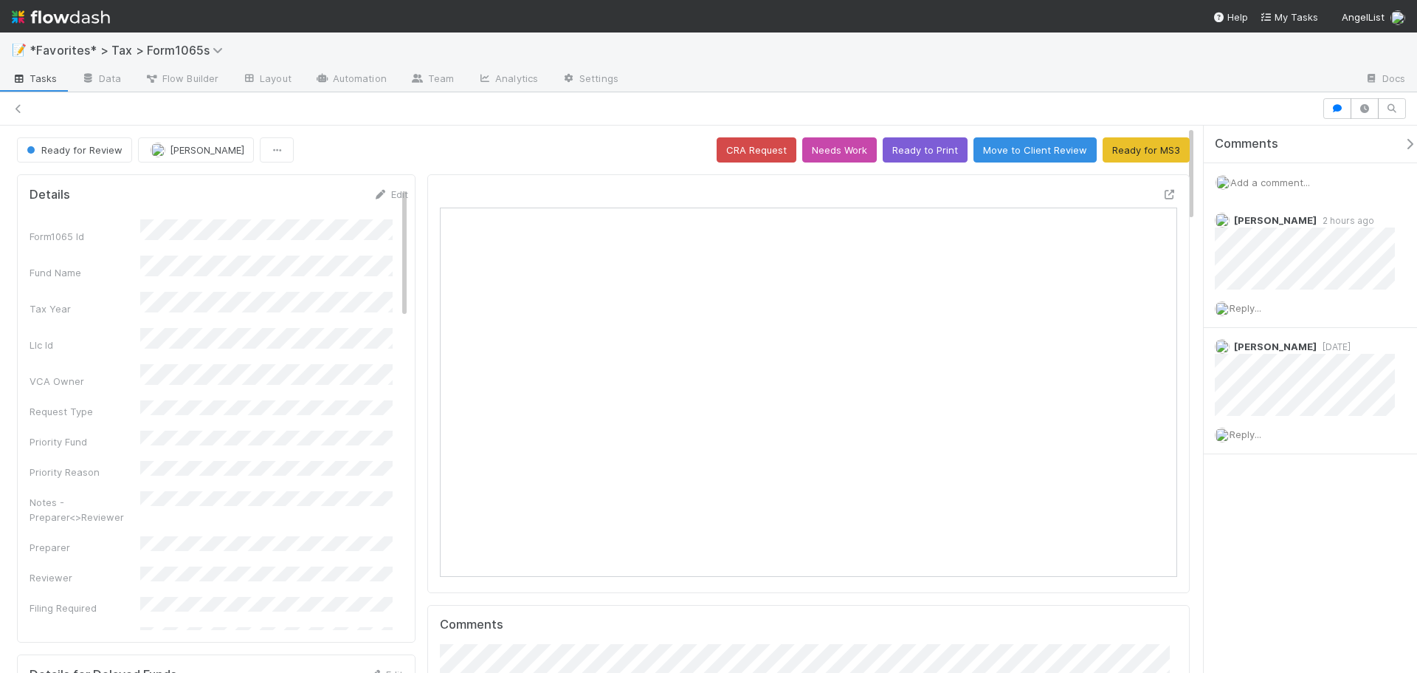
scroll to position [12, 12]
click at [1151, 191] on div at bounding box center [1164, 197] width 27 height 21
click at [1163, 195] on icon at bounding box center [1170, 195] width 15 height 10
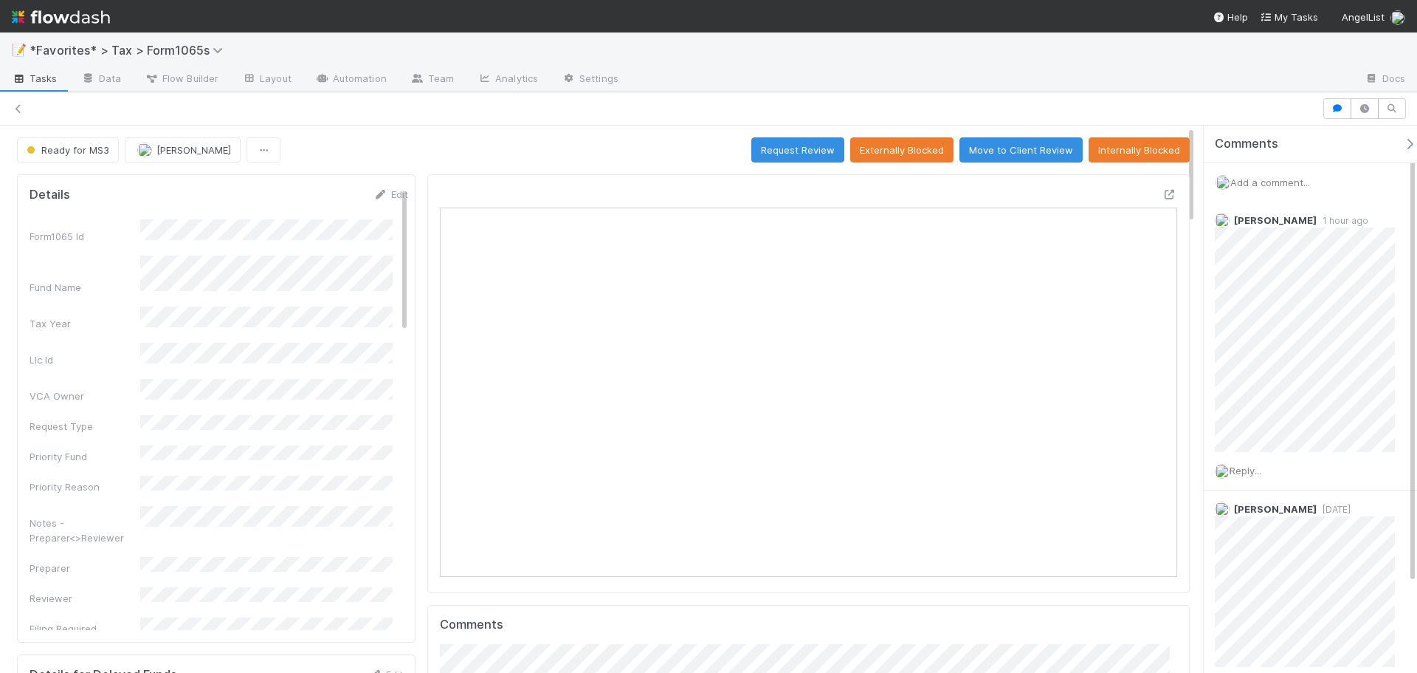
scroll to position [12, 12]
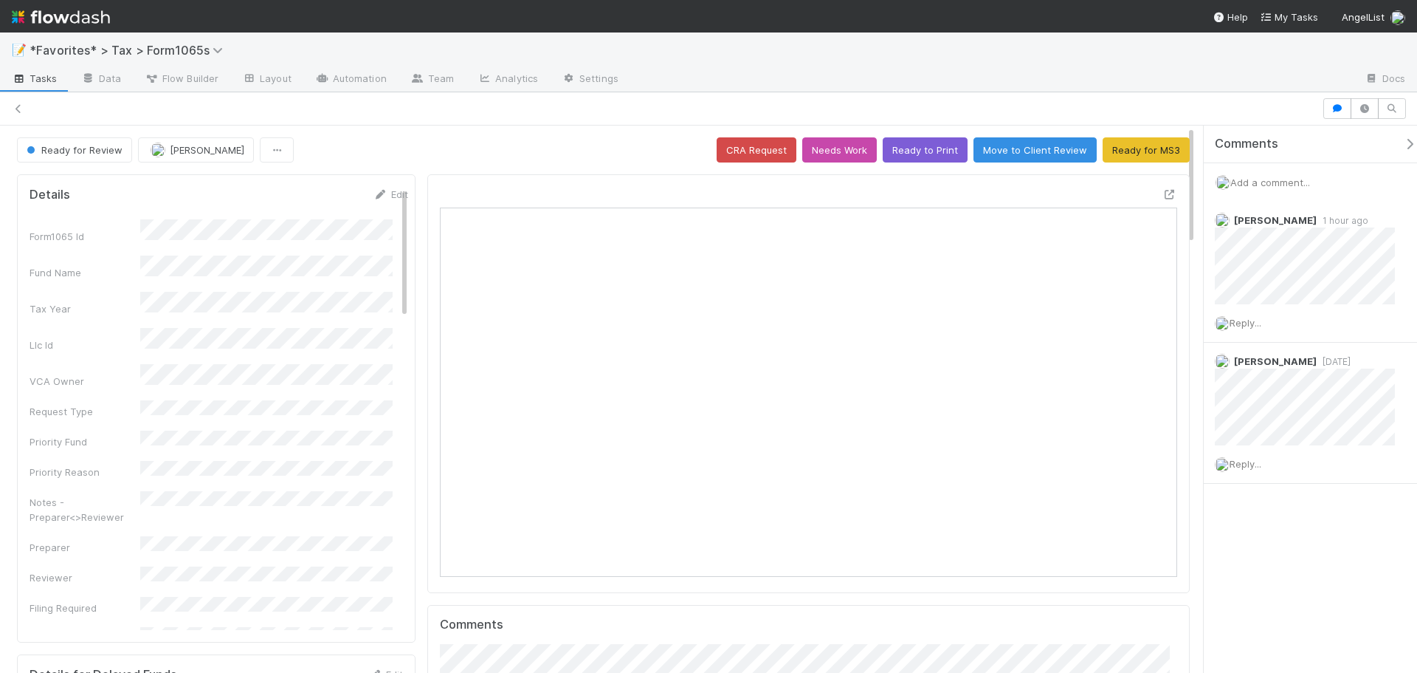
scroll to position [12, 12]
click at [888, 111] on div at bounding box center [675, 109] width 1286 height 16
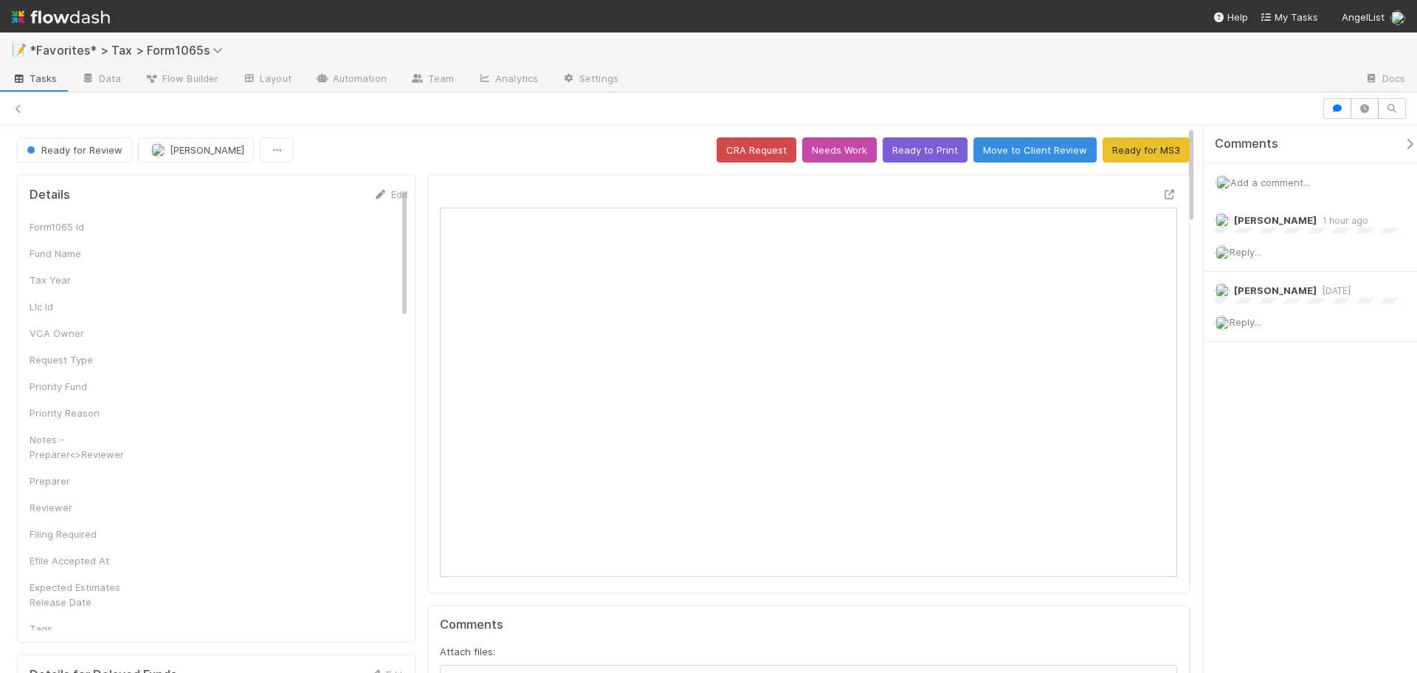
click at [1294, 185] on span "Add a comment..." at bounding box center [1271, 182] width 80 height 12
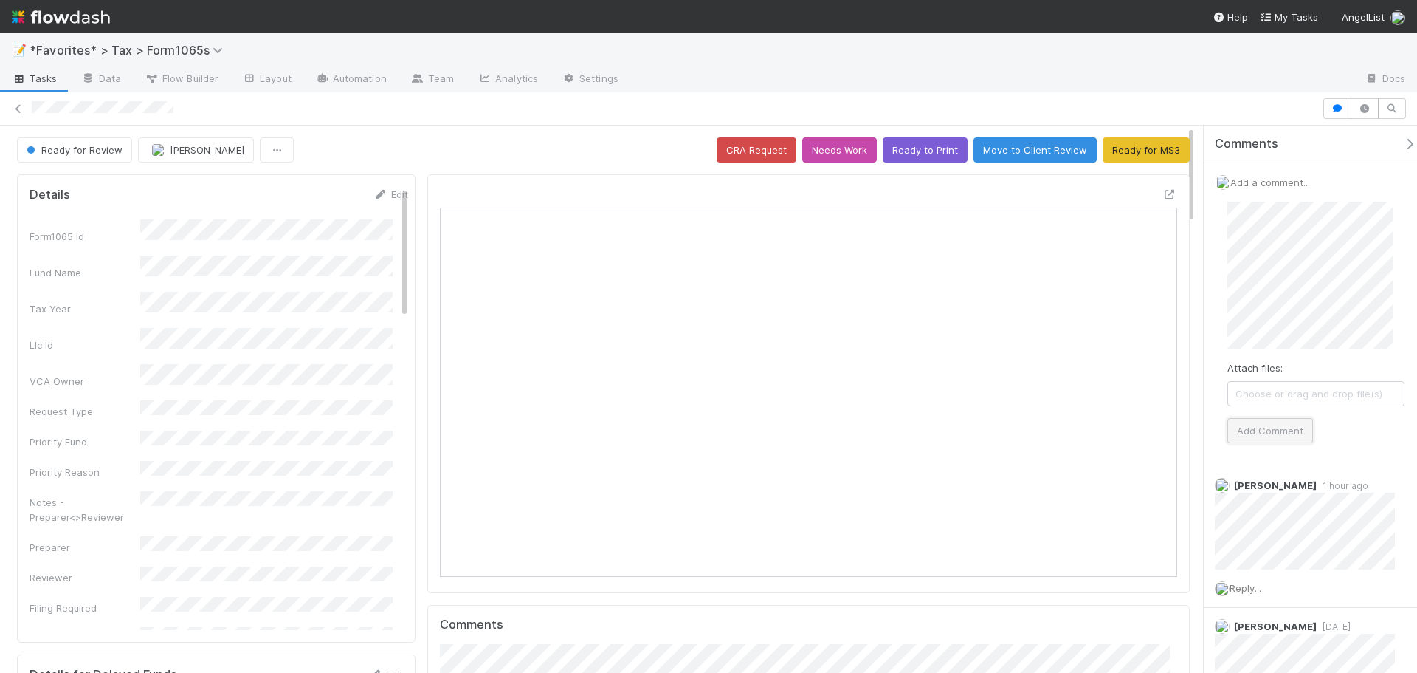
click at [1271, 426] on button "Add Comment" at bounding box center [1271, 430] width 86 height 25
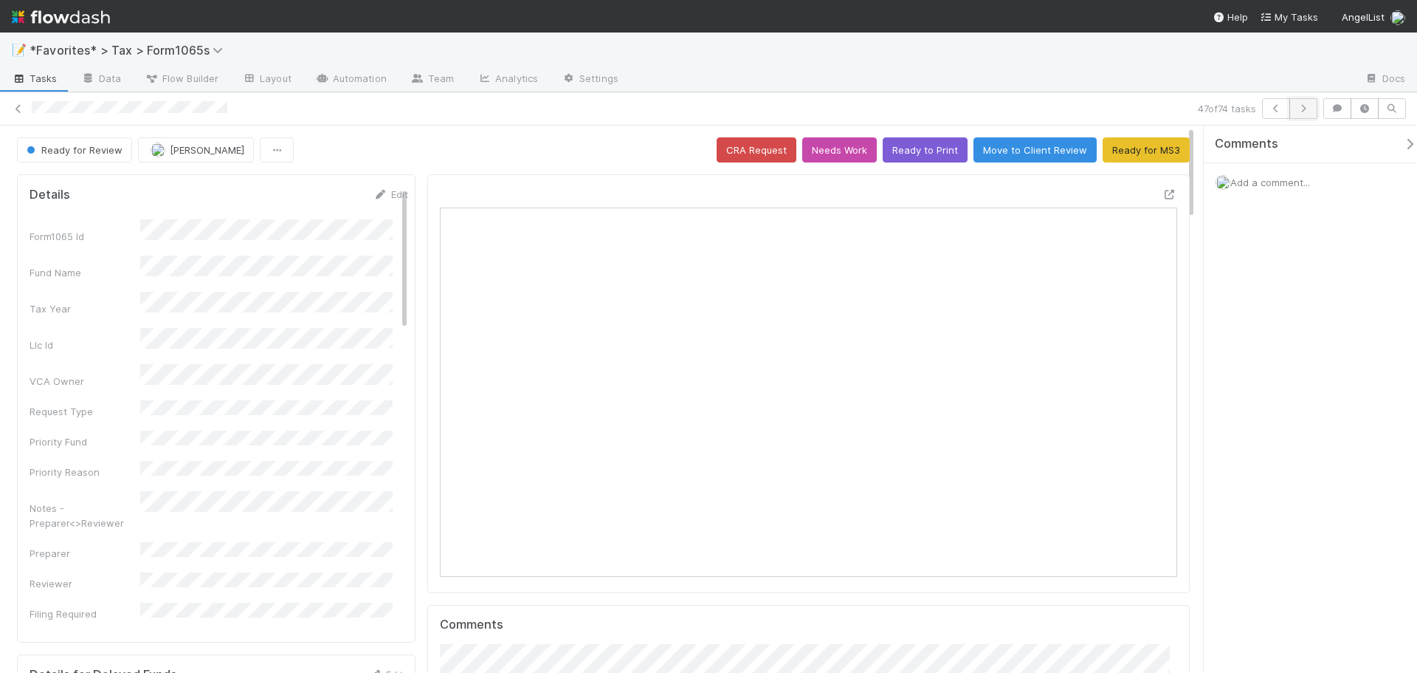
click at [1300, 106] on icon "button" at bounding box center [1303, 108] width 15 height 9
click at [16, 110] on icon at bounding box center [18, 109] width 15 height 10
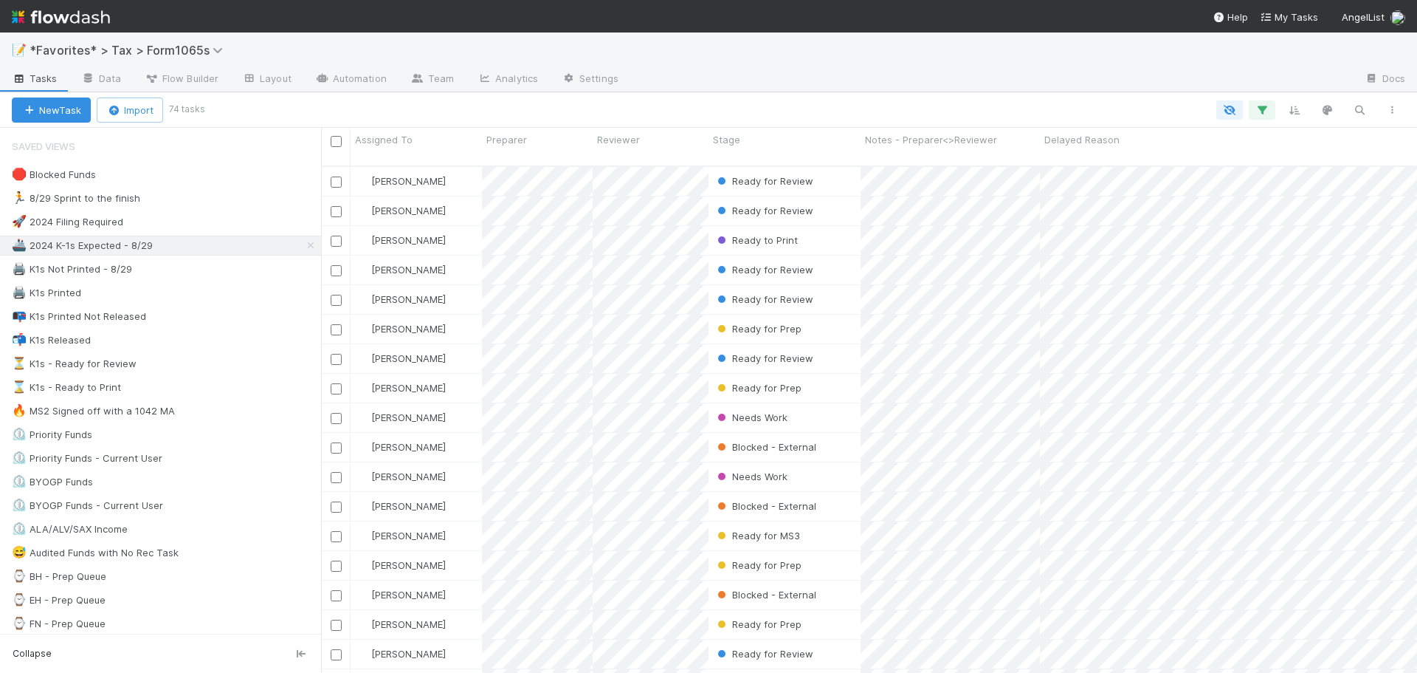
scroll to position [508, 1085]
click at [790, 126] on div "New Task Import 74 tasks" at bounding box center [708, 109] width 1417 height 35
click at [779, 133] on div "Stage" at bounding box center [785, 139] width 144 height 15
click at [785, 161] on div "Sort First → Last" at bounding box center [798, 168] width 168 height 22
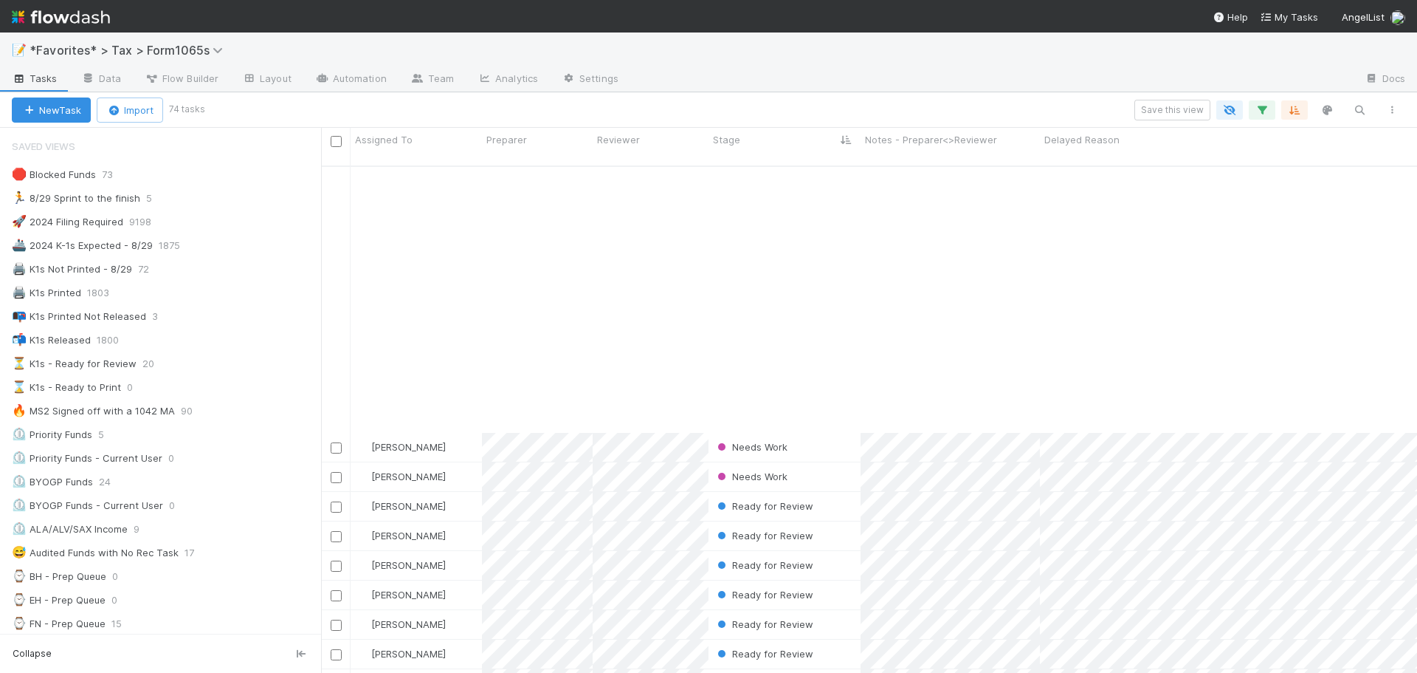
scroll to position [886, 0]
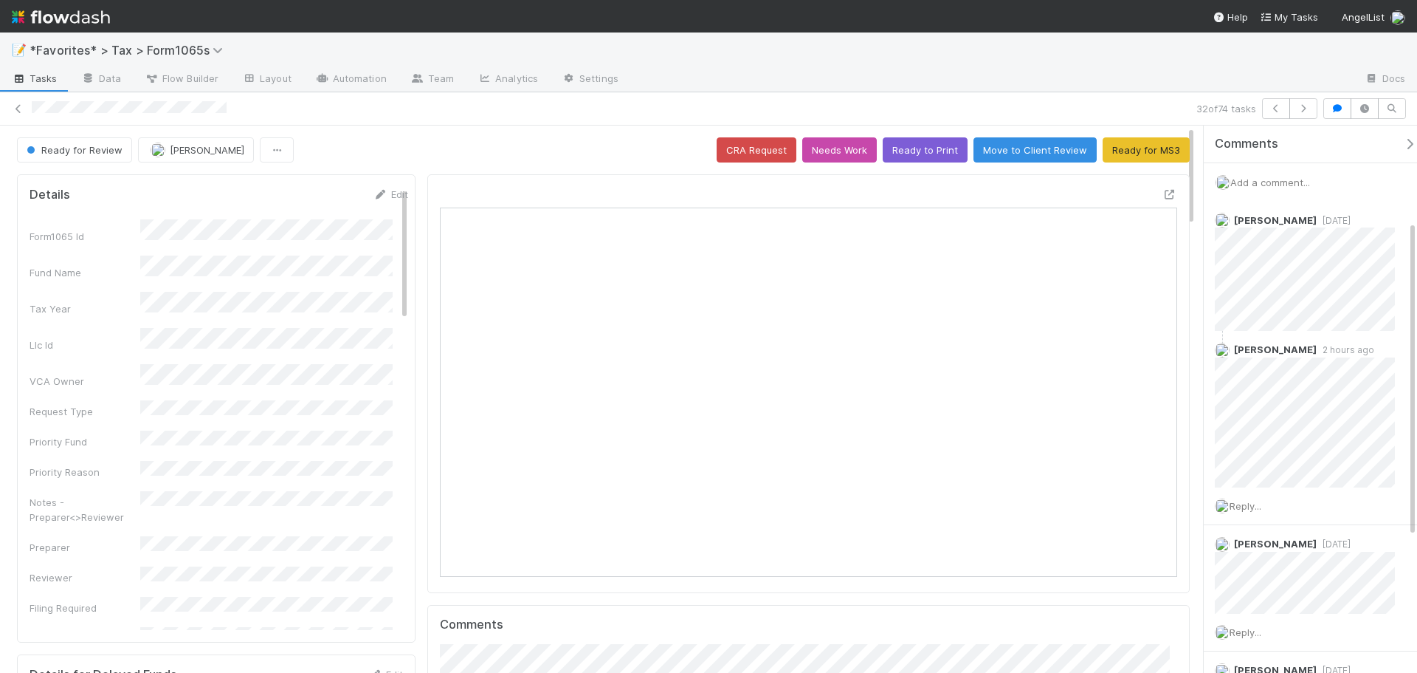
scroll to position [221, 0]
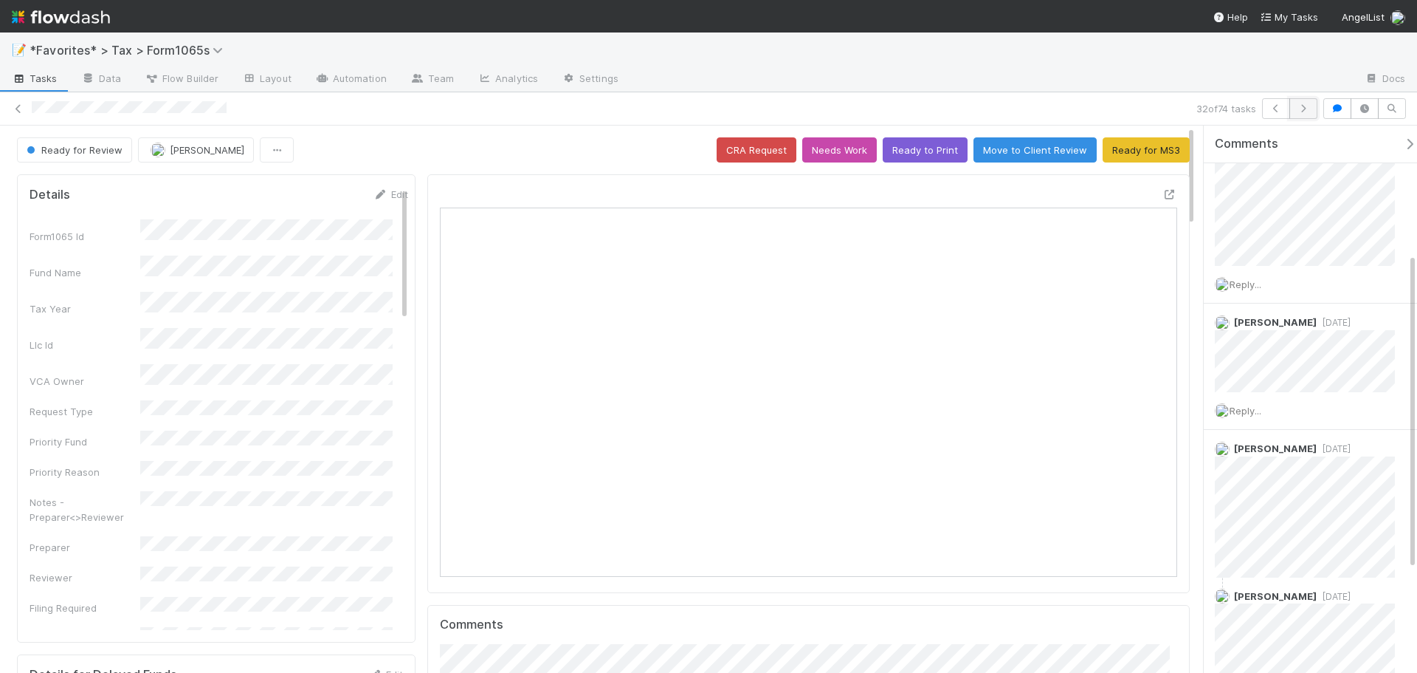
click at [1301, 111] on icon "button" at bounding box center [1303, 108] width 15 height 9
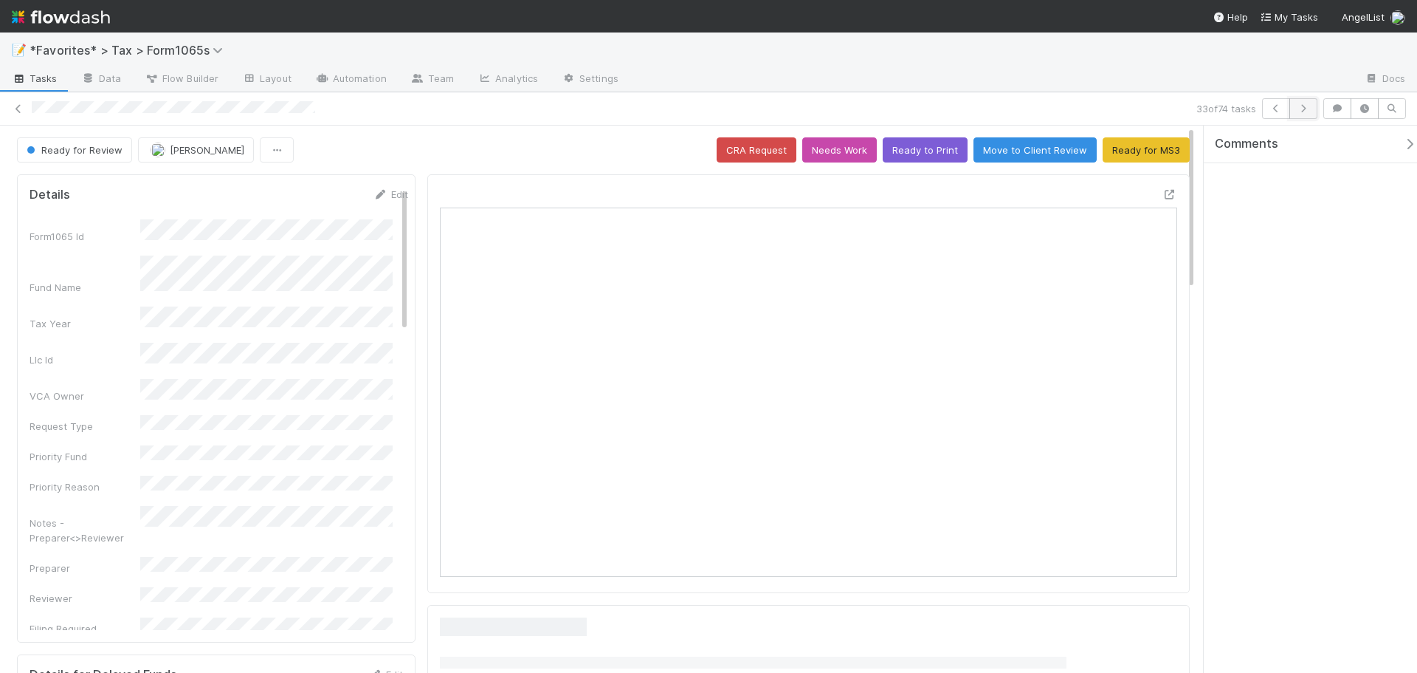
click at [1308, 110] on icon "button" at bounding box center [1303, 108] width 15 height 9
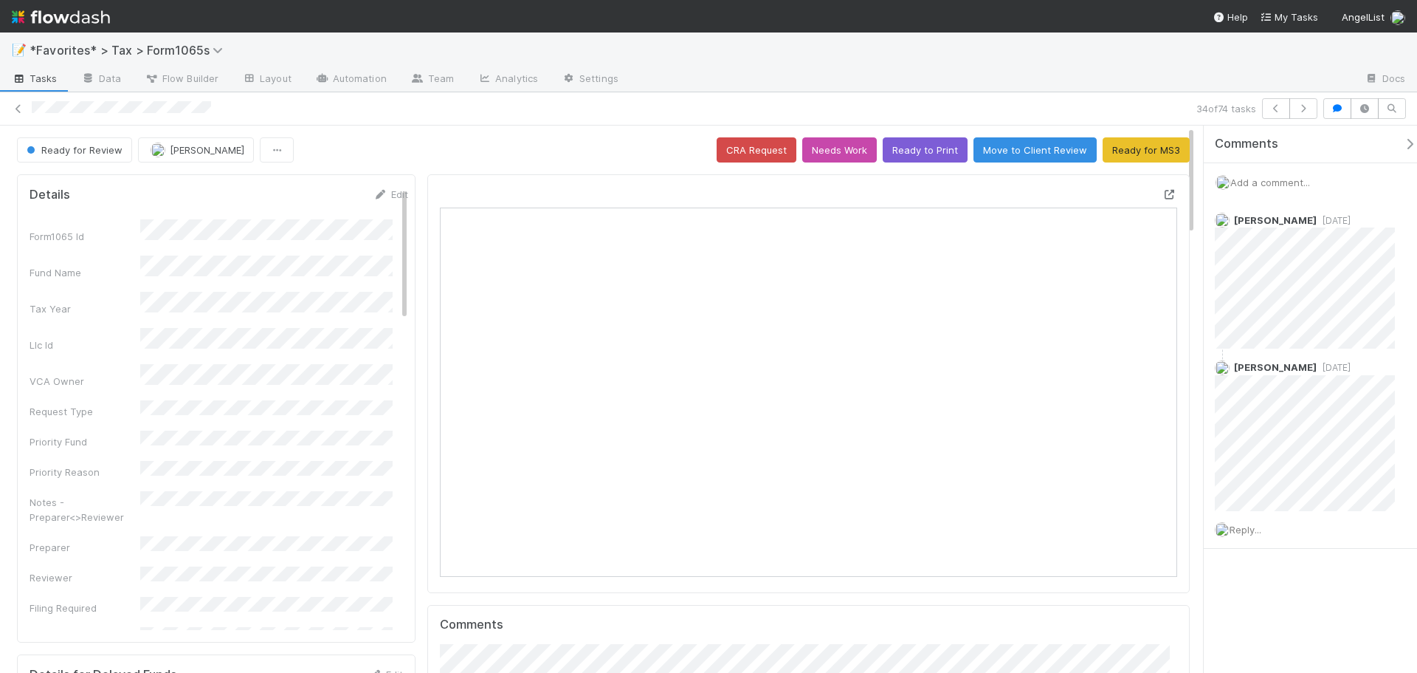
click at [1163, 193] on icon at bounding box center [1170, 195] width 15 height 10
click at [1313, 100] on button "button" at bounding box center [1304, 108] width 28 height 21
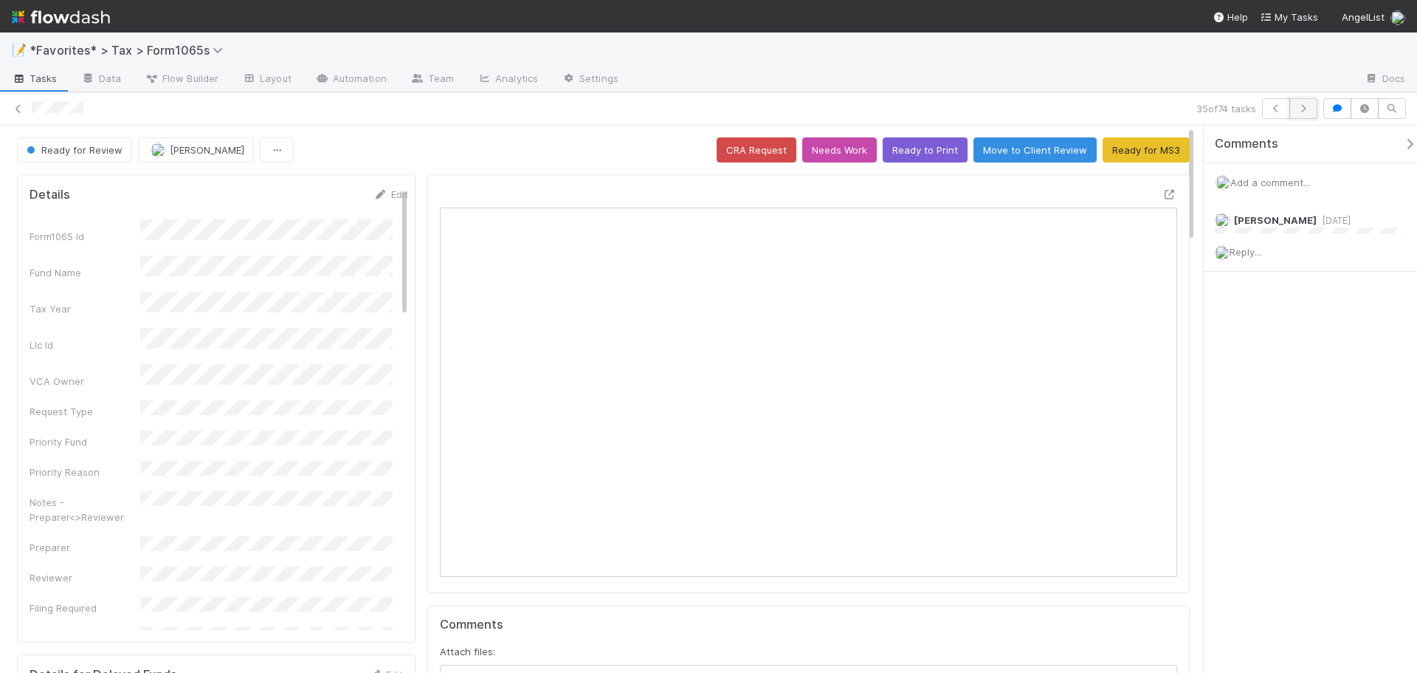
click at [1306, 111] on icon "button" at bounding box center [1303, 108] width 15 height 9
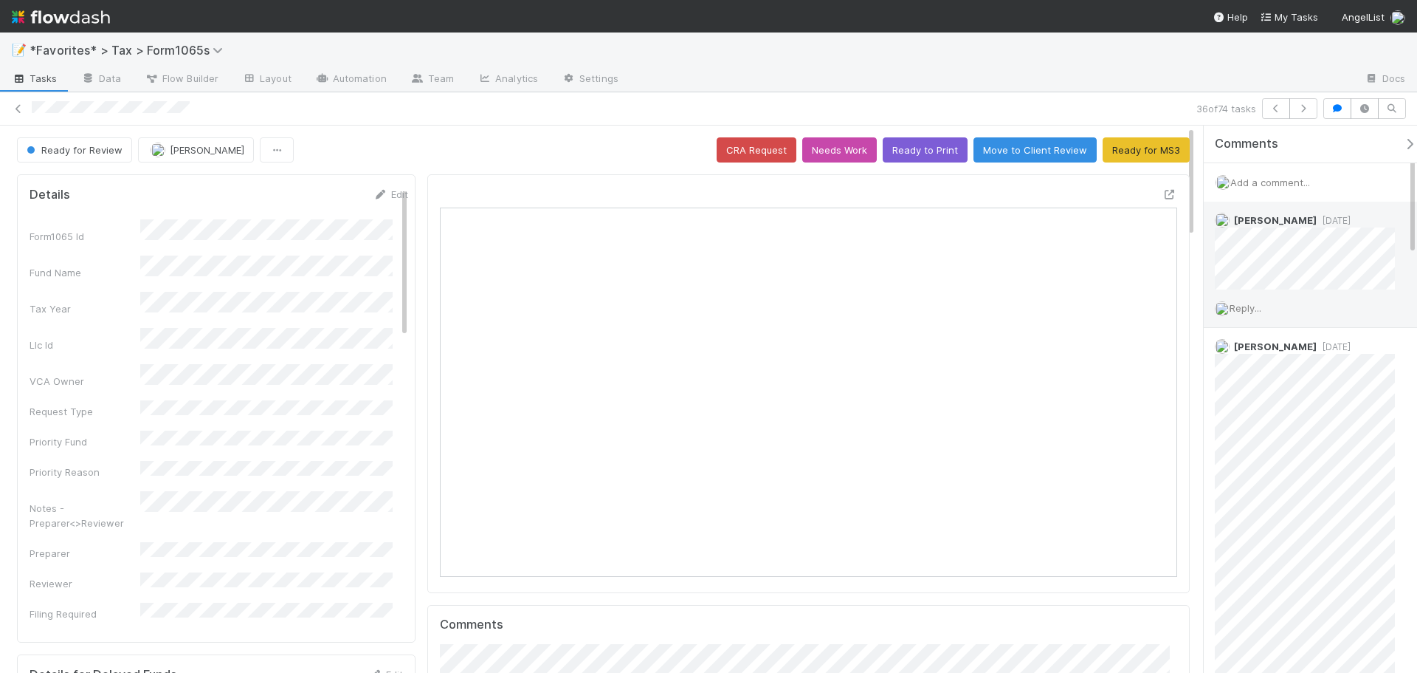
scroll to position [12, 12]
click at [1297, 113] on button "button" at bounding box center [1304, 108] width 28 height 21
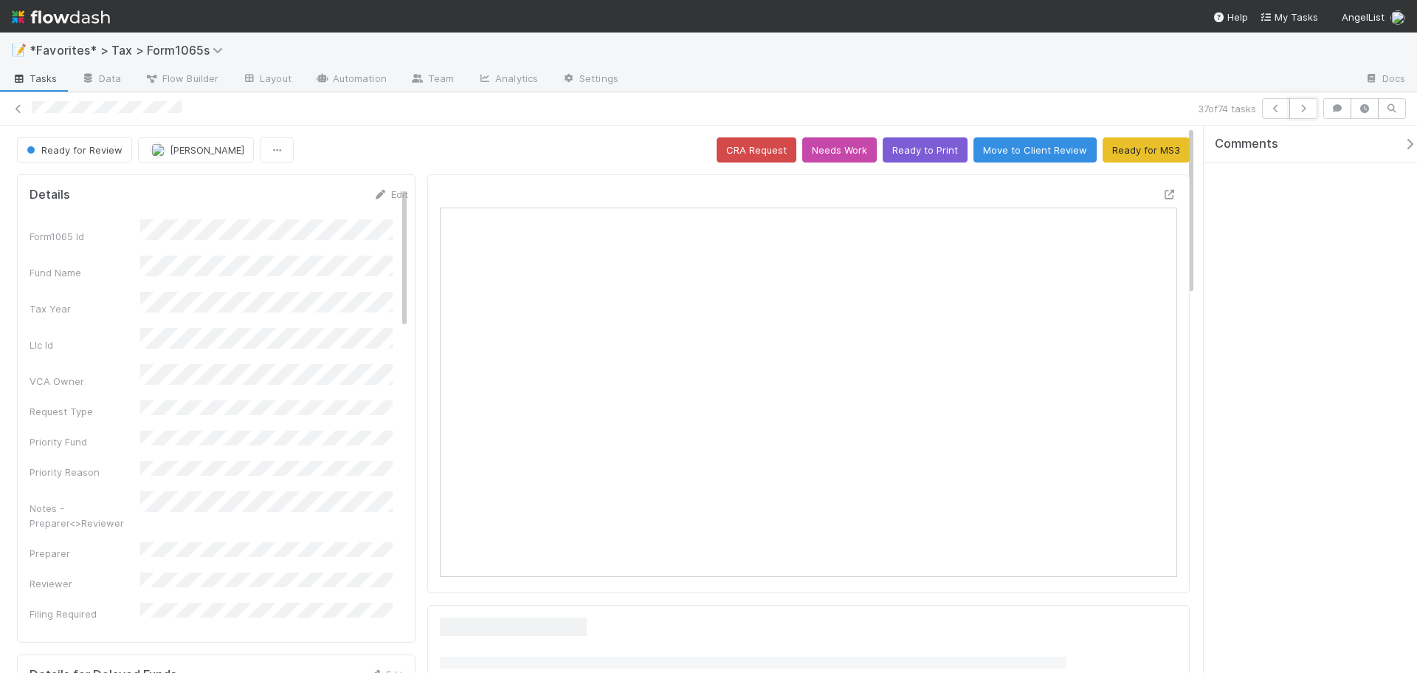
drag, startPoint x: 1297, startPoint y: 113, endPoint x: 1293, endPoint y: 210, distance: 97.6
click at [1297, 208] on div "37 of 74 tasks Ready for Review Helen Vo CRA Request Needs Work Ready to Print …" at bounding box center [708, 382] width 1417 height 580
click at [1164, 196] on icon at bounding box center [1170, 195] width 15 height 10
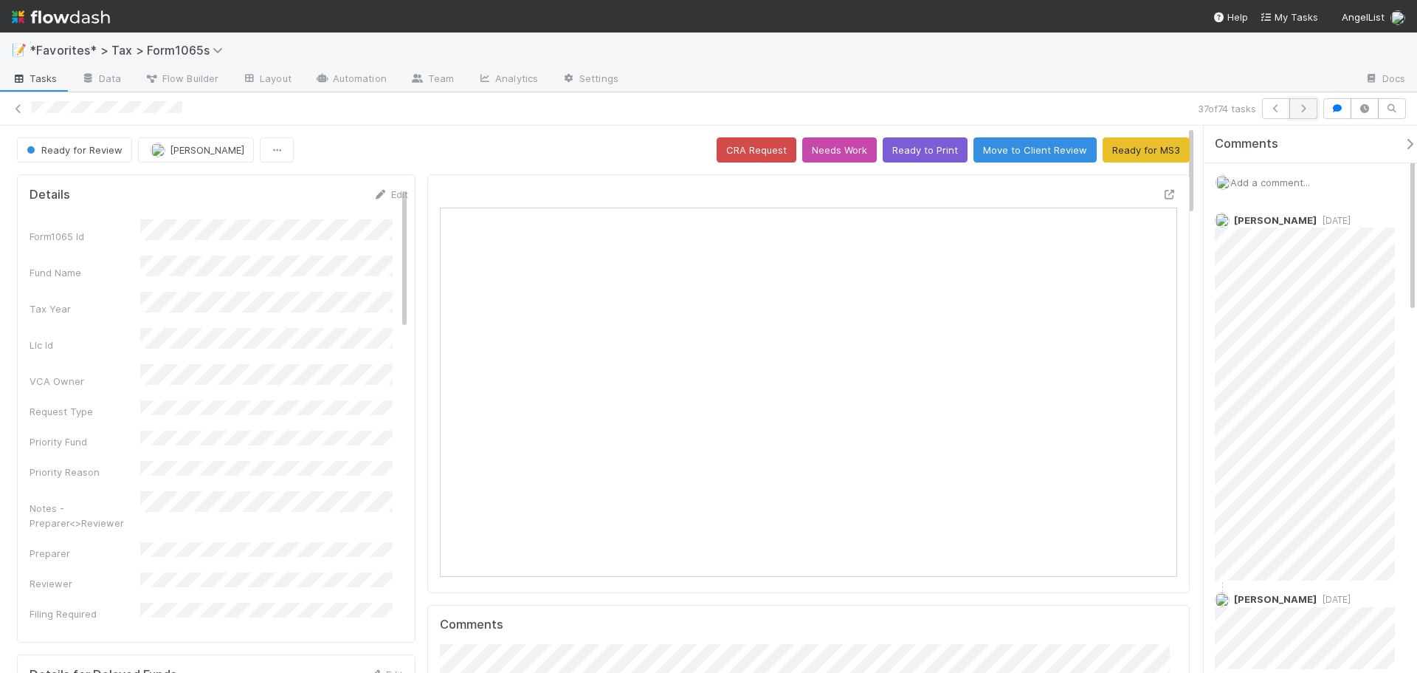
click at [1304, 107] on icon "button" at bounding box center [1303, 108] width 15 height 9
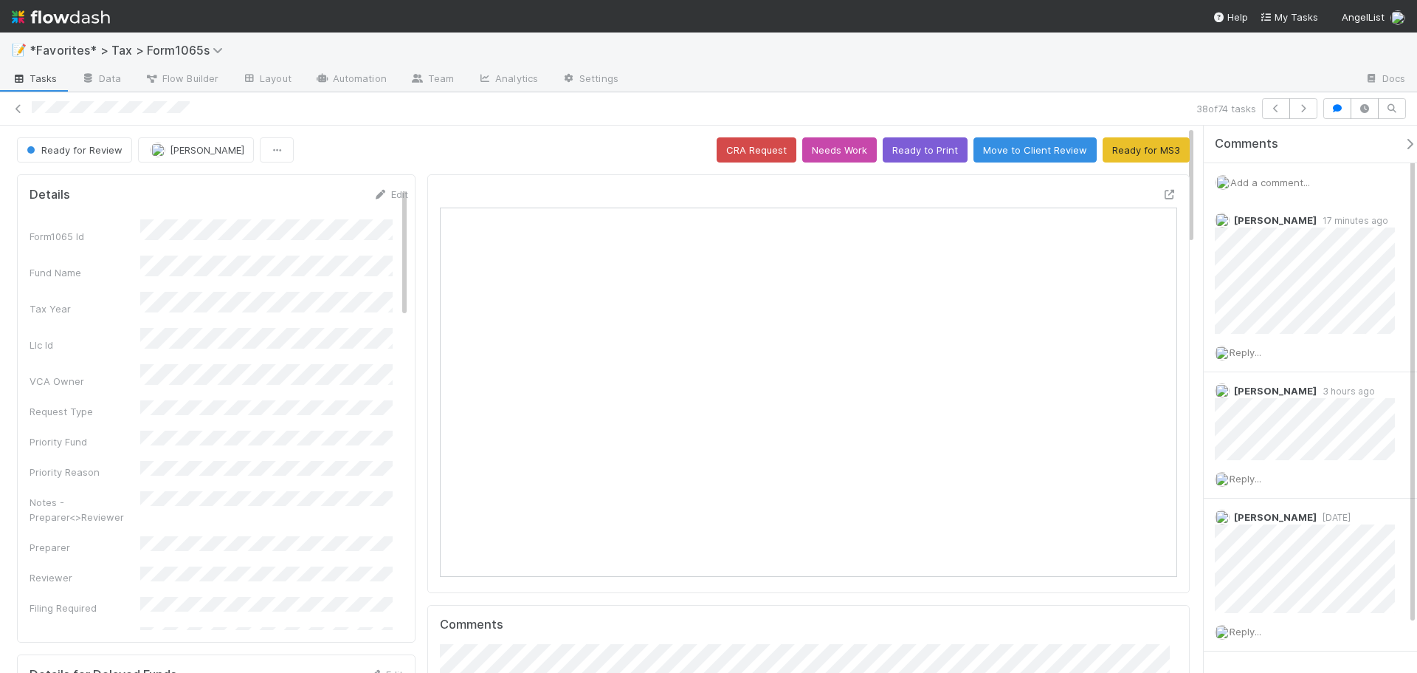
scroll to position [289, 719]
click at [1303, 109] on icon "button" at bounding box center [1303, 108] width 15 height 9
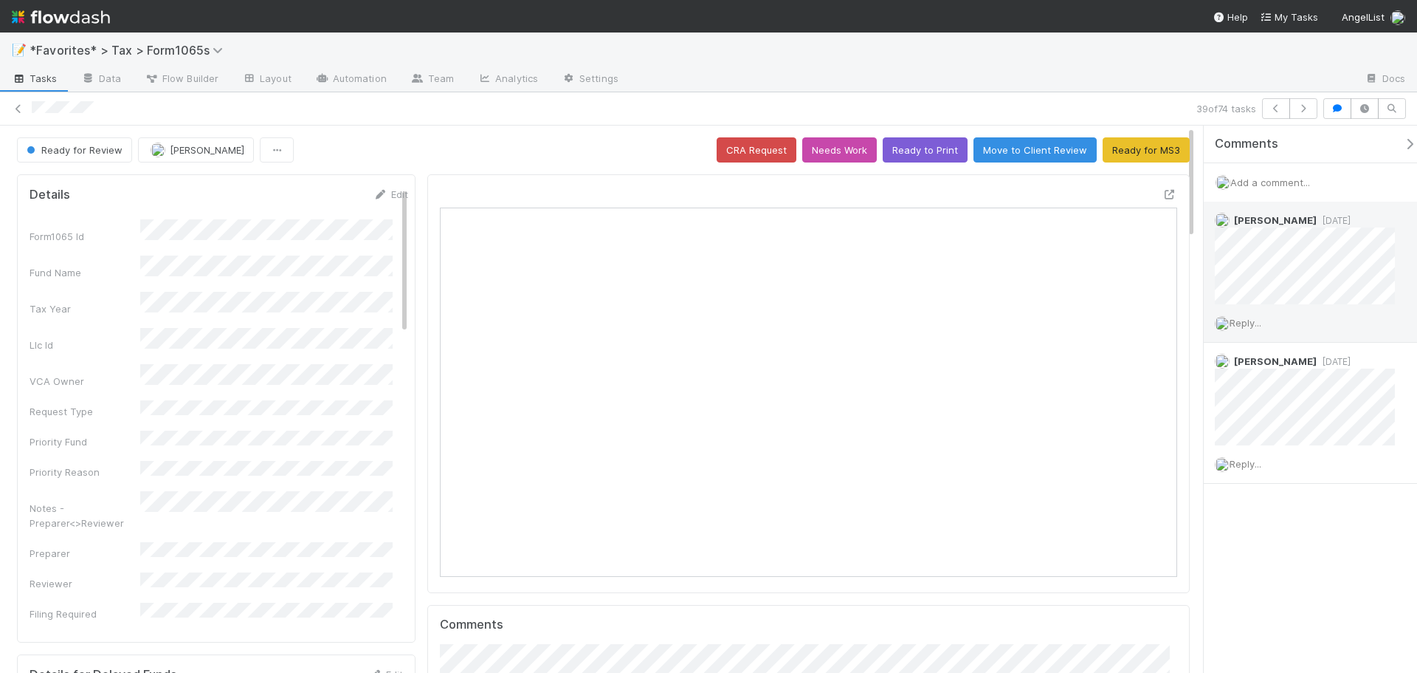
scroll to position [289, 359]
click at [1303, 116] on button "button" at bounding box center [1304, 108] width 28 height 21
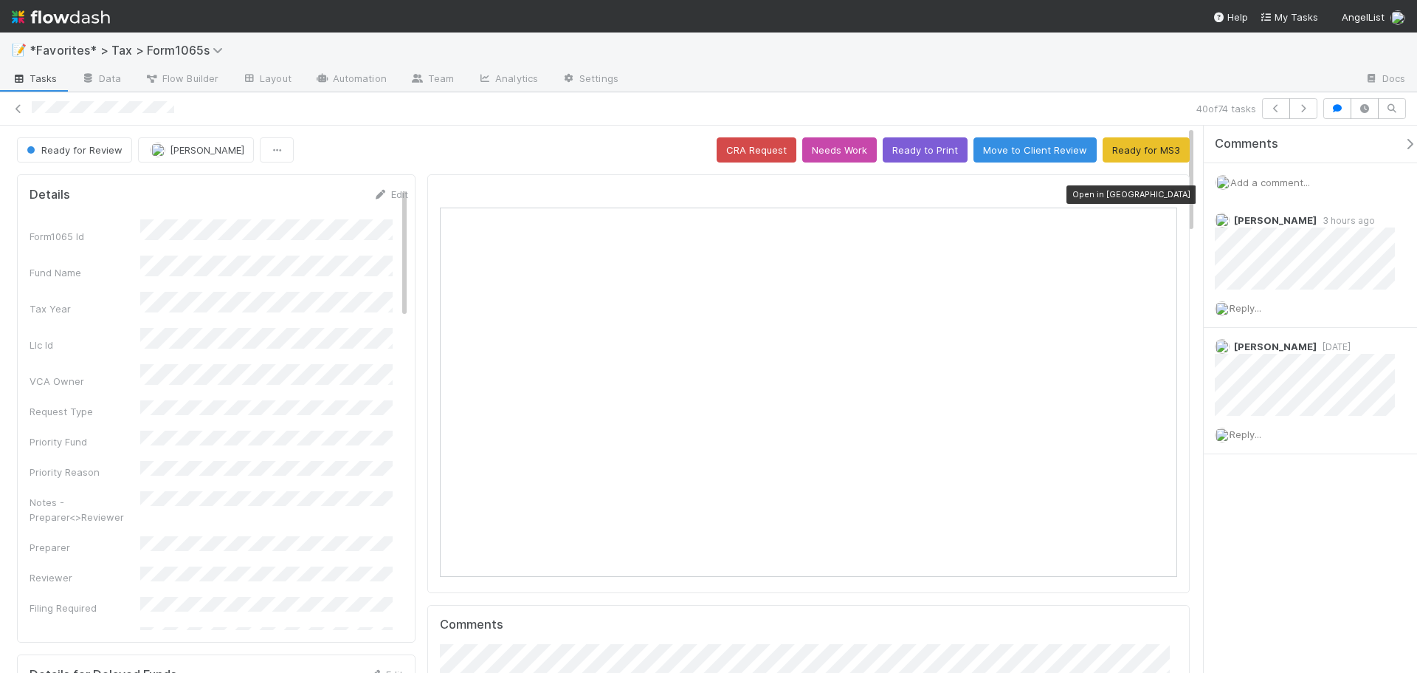
click at [1163, 196] on icon at bounding box center [1170, 195] width 15 height 10
click at [1269, 176] on span "Add a comment..." at bounding box center [1271, 182] width 80 height 12
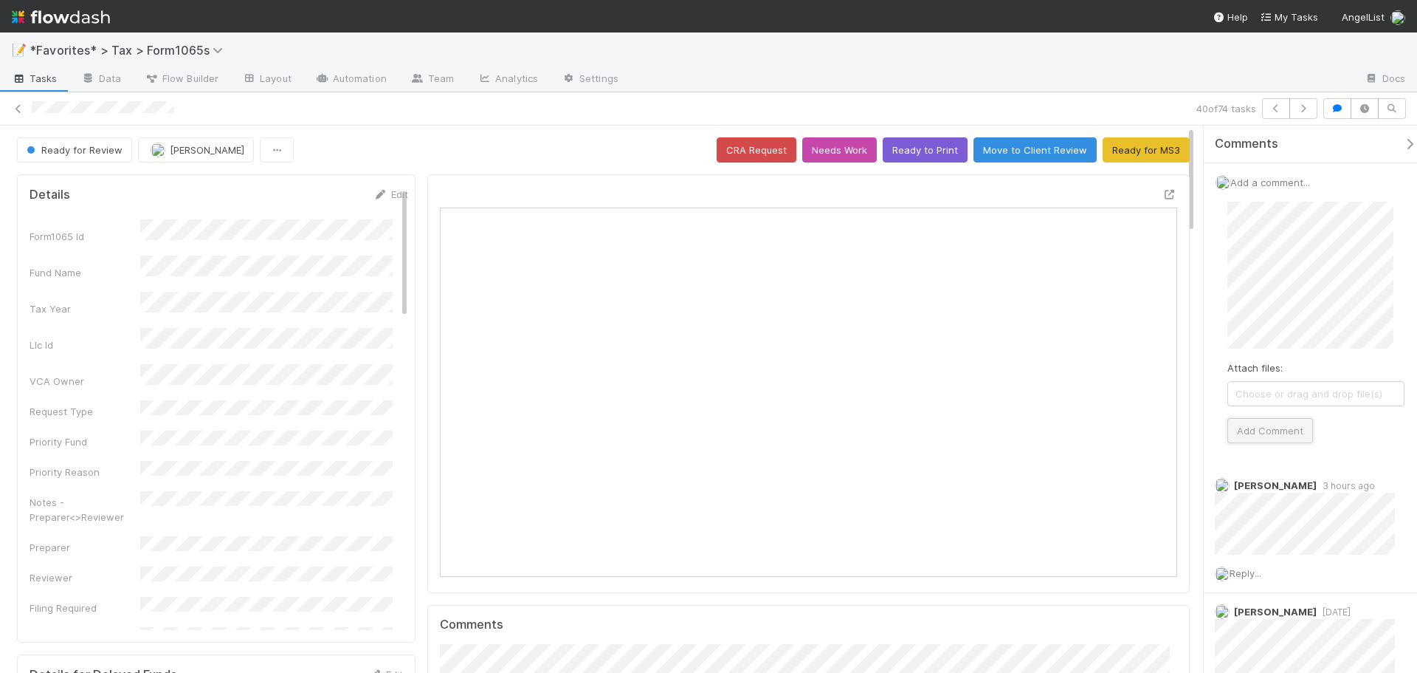
click at [1255, 427] on button "Add Comment" at bounding box center [1271, 430] width 86 height 25
click at [1140, 149] on button "Ready for MS3" at bounding box center [1146, 149] width 87 height 25
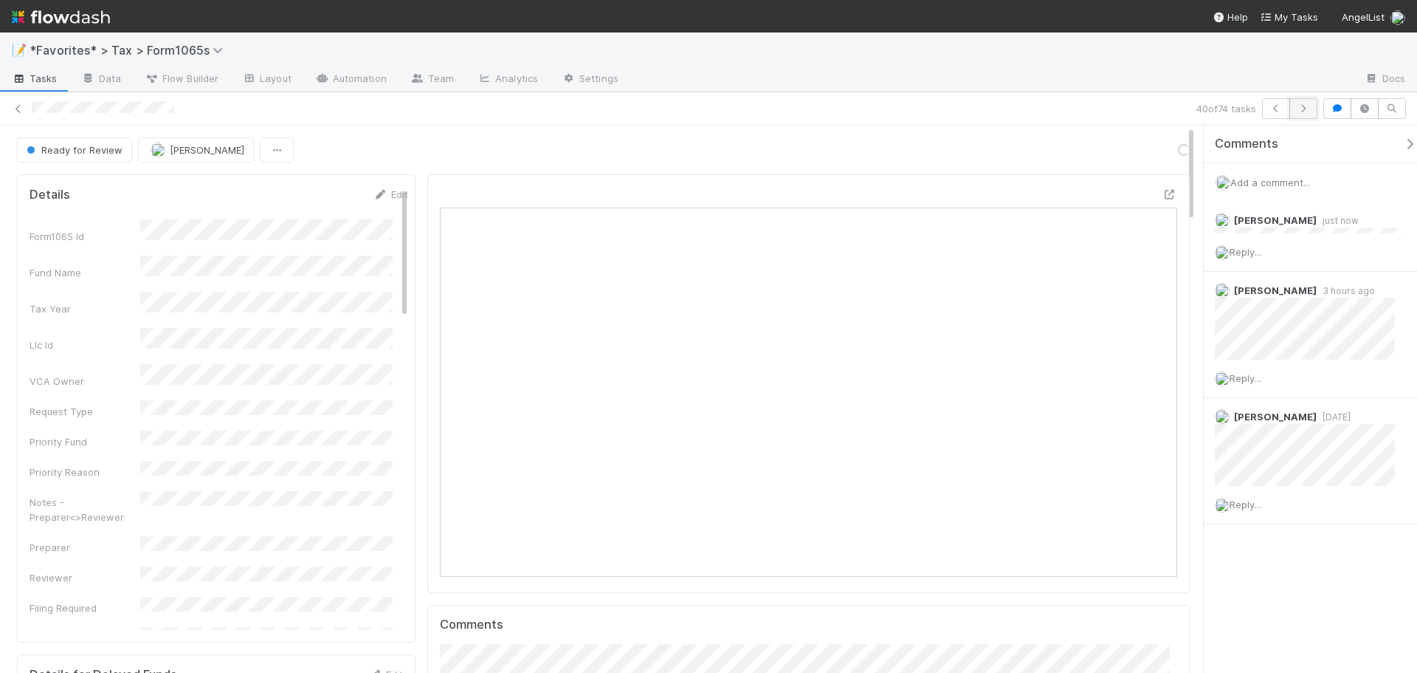
click at [1305, 112] on icon "button" at bounding box center [1303, 108] width 15 height 9
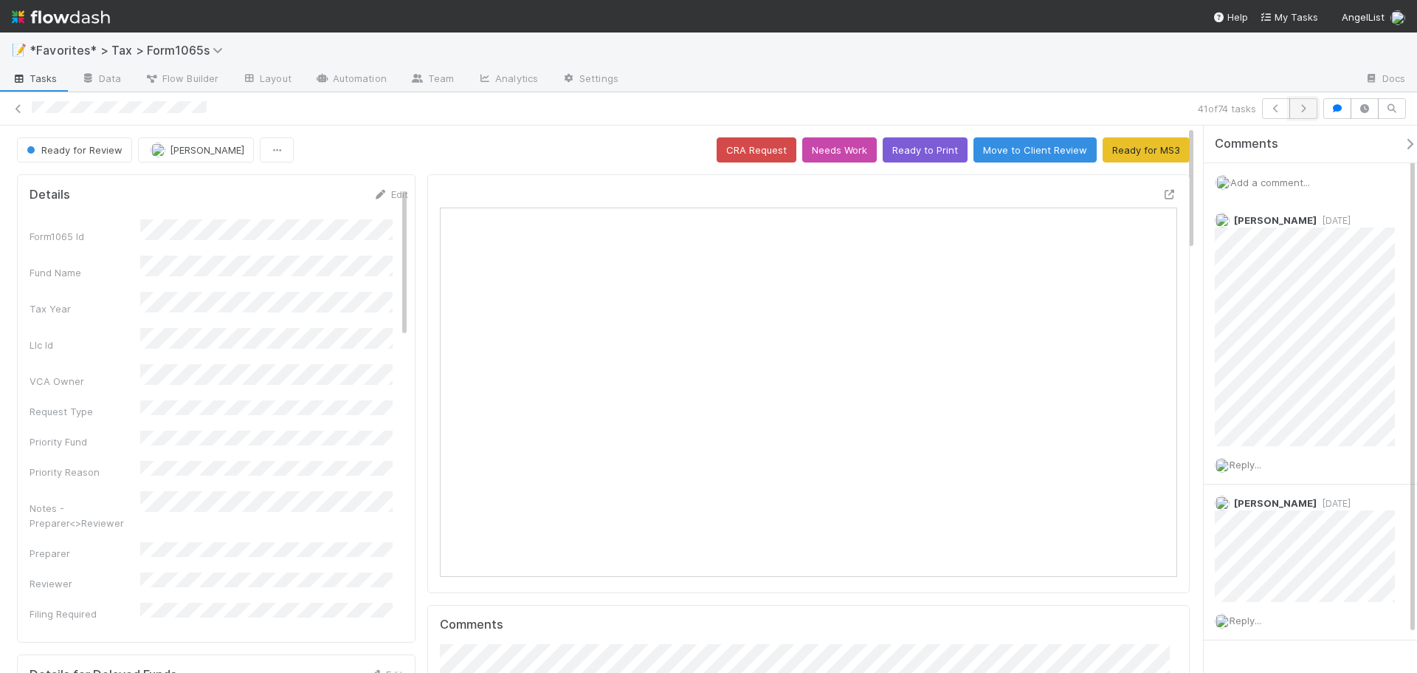
click at [1303, 112] on icon "button" at bounding box center [1303, 108] width 15 height 9
click at [1306, 109] on icon "button" at bounding box center [1303, 108] width 15 height 9
click at [1302, 109] on icon "button" at bounding box center [1303, 108] width 15 height 9
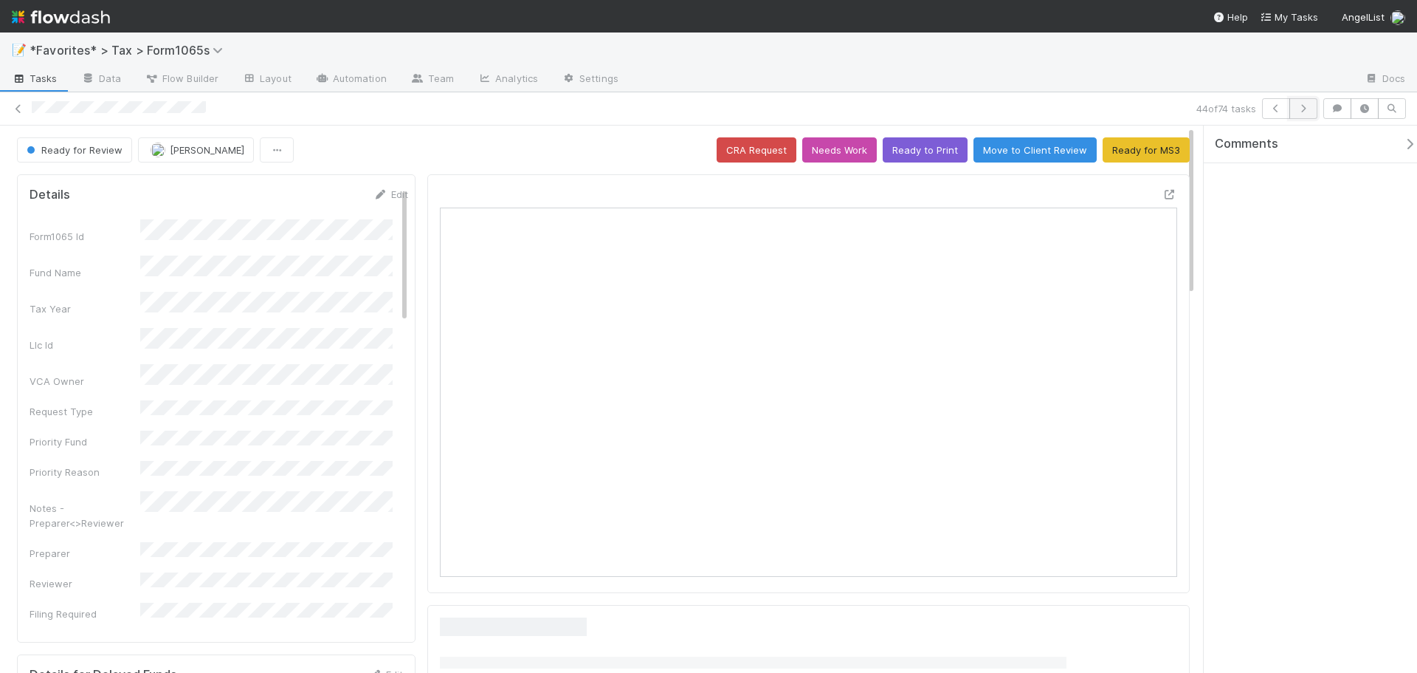
click at [1296, 109] on icon "button" at bounding box center [1303, 108] width 15 height 9
click at [1293, 108] on button "button" at bounding box center [1304, 108] width 28 height 21
drag, startPoint x: 1296, startPoint y: 109, endPoint x: 1181, endPoint y: 69, distance: 121.6
click at [1181, 69] on div "📝 *Favorites* > Tax > Form1065s Tasks Data Flow Builder Layout Automation Team …" at bounding box center [708, 352] width 1417 height 640
click at [1181, 69] on div at bounding box center [991, 80] width 723 height 24
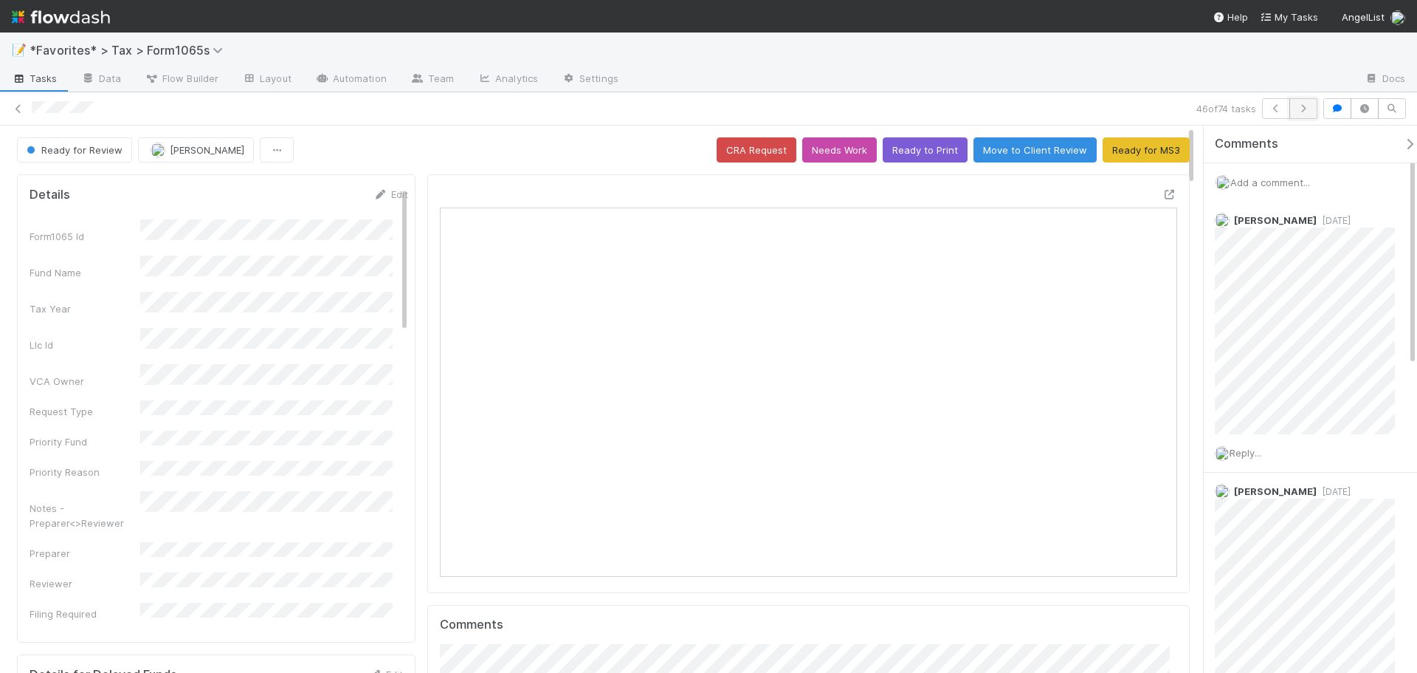
click at [1315, 109] on button "button" at bounding box center [1304, 108] width 28 height 21
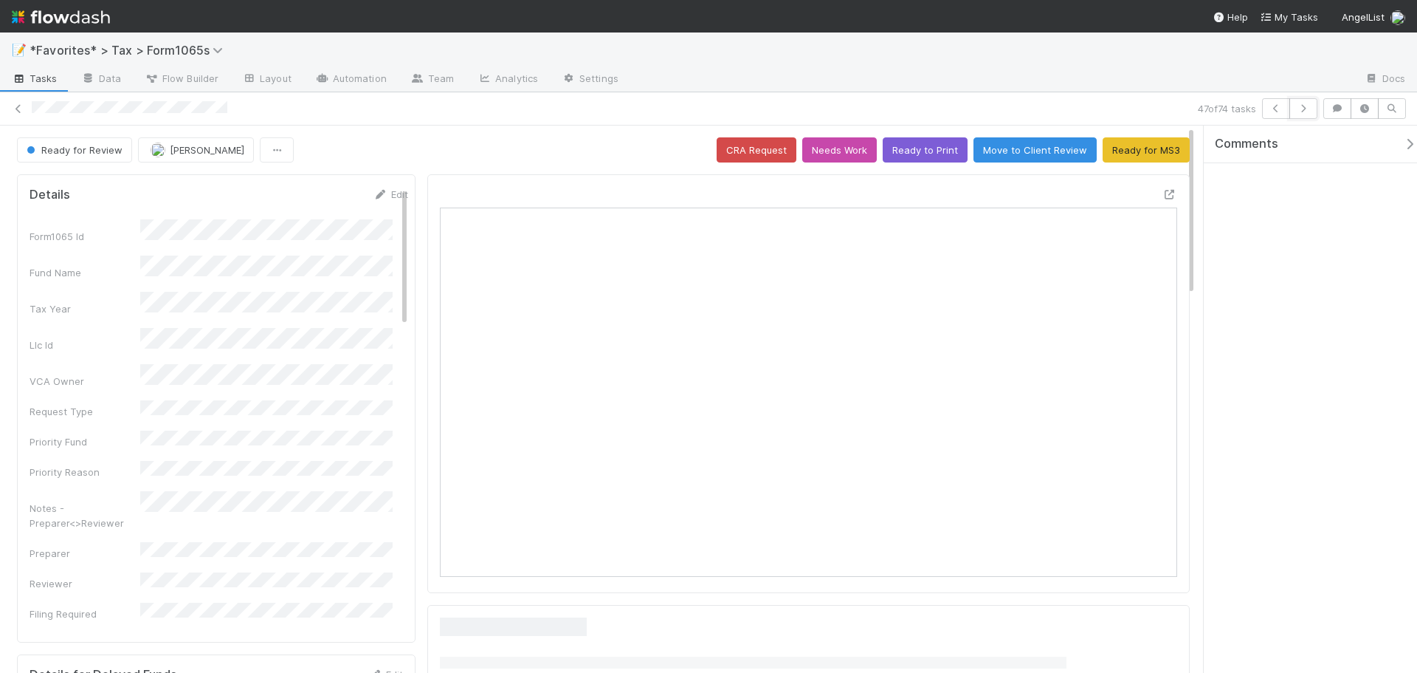
click at [1315, 109] on button "button" at bounding box center [1304, 108] width 28 height 21
click at [19, 108] on icon at bounding box center [18, 109] width 15 height 10
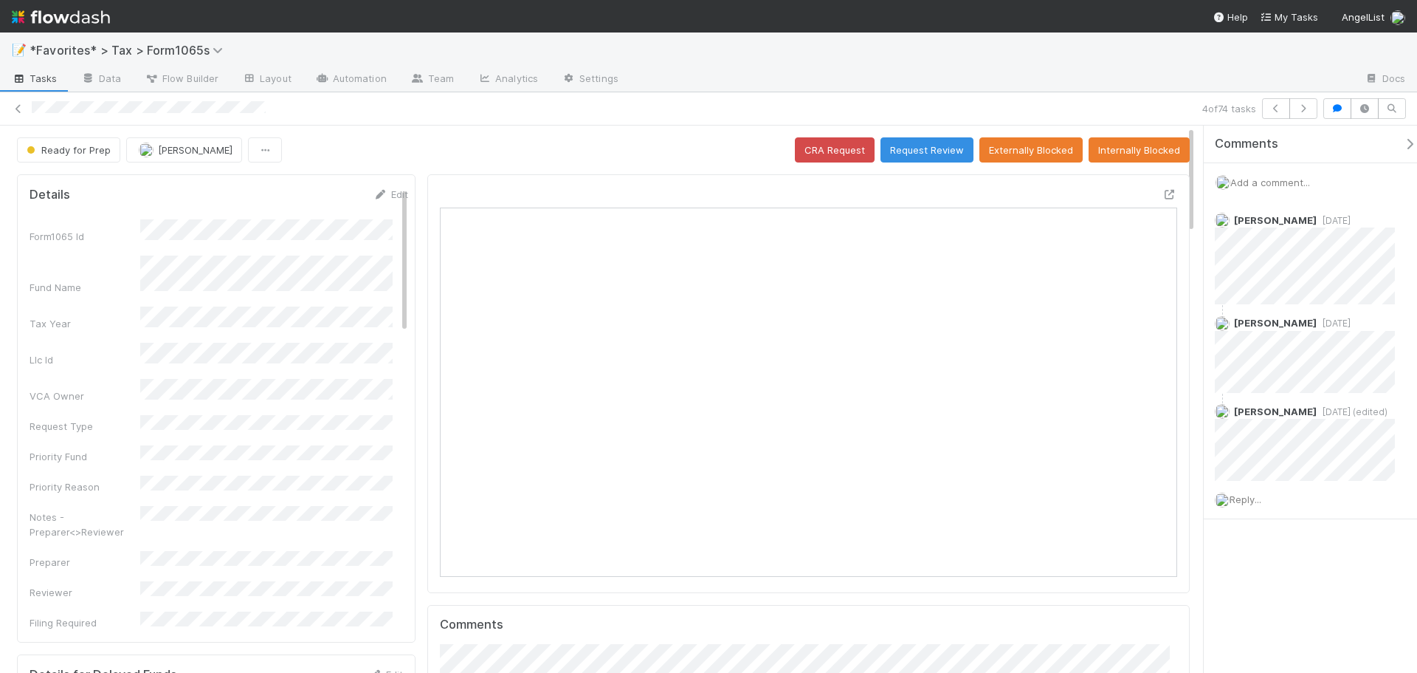
scroll to position [289, 719]
click at [1311, 110] on button "button" at bounding box center [1304, 108] width 28 height 21
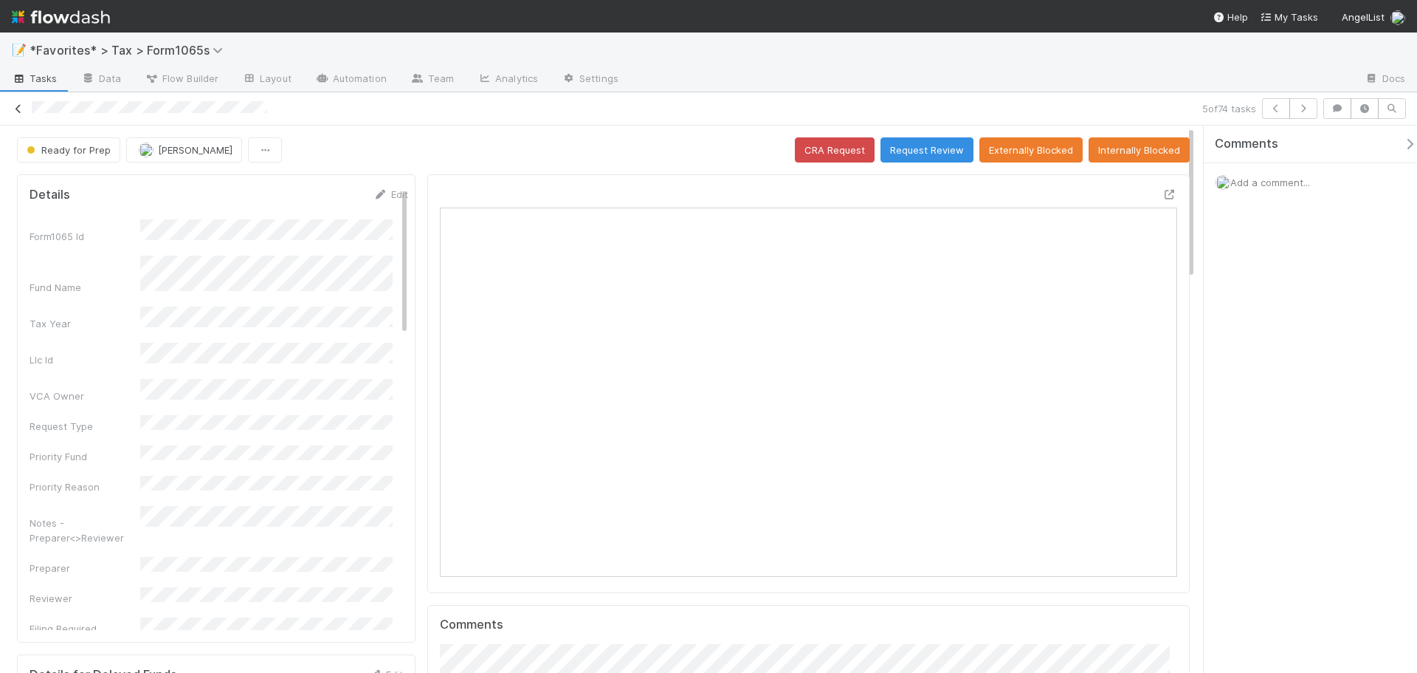
click at [15, 109] on icon at bounding box center [18, 109] width 15 height 10
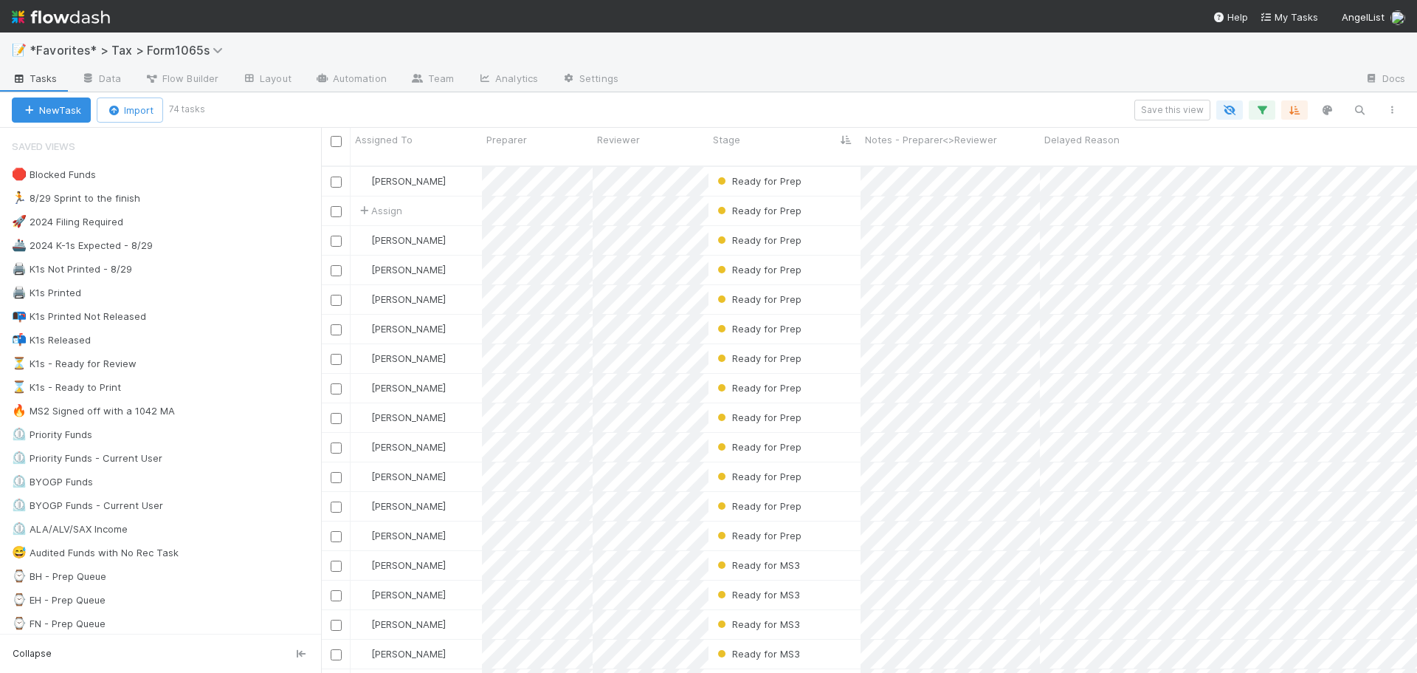
scroll to position [508, 1085]
drag, startPoint x: 1158, startPoint y: 71, endPoint x: 1175, endPoint y: 130, distance: 61.5
click at [1158, 71] on div at bounding box center [991, 80] width 723 height 24
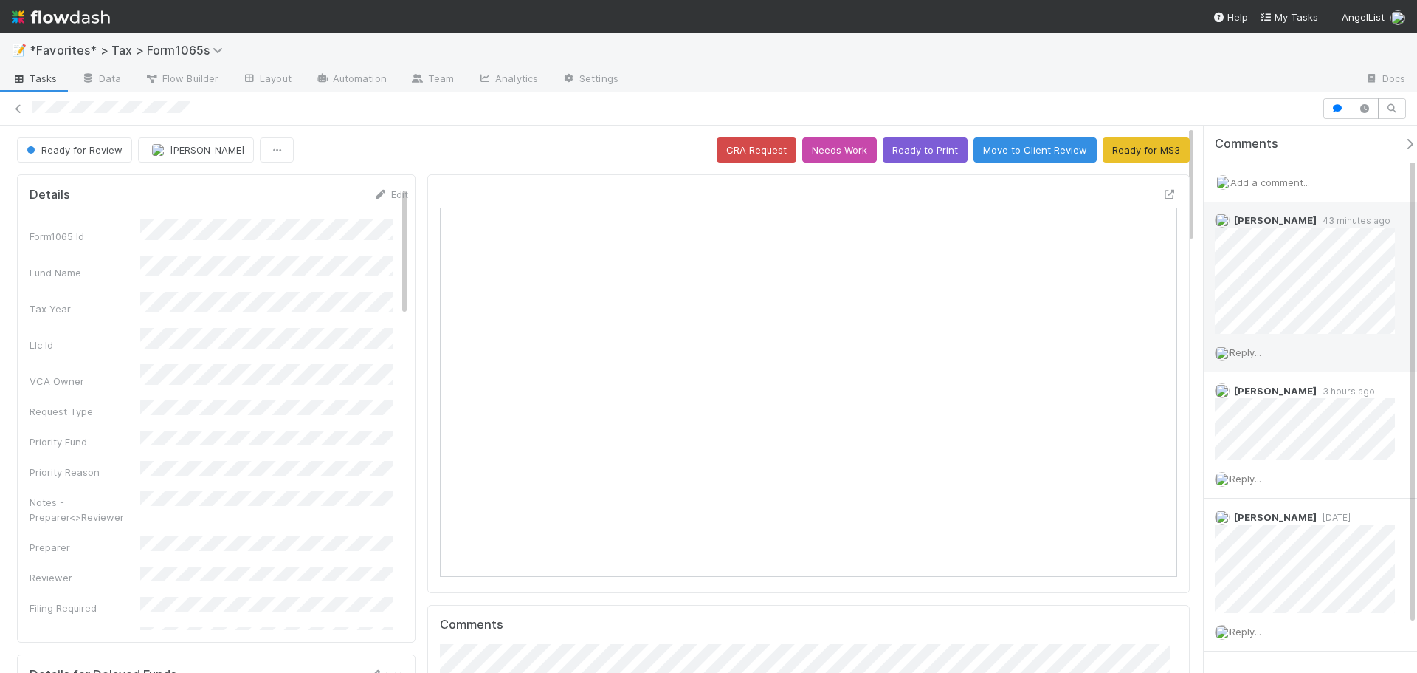
click at [1240, 355] on span "Reply..." at bounding box center [1246, 352] width 32 height 12
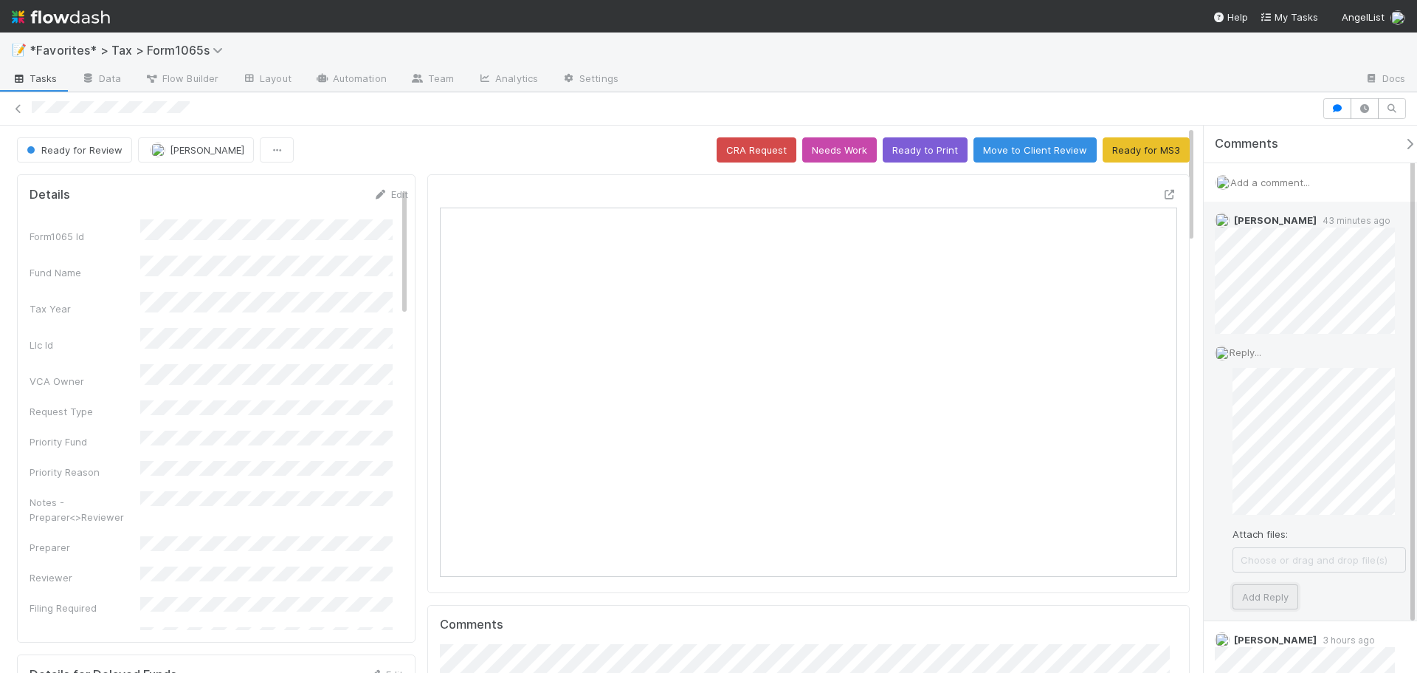
click at [1261, 605] on button "Add Reply" at bounding box center [1266, 596] width 66 height 25
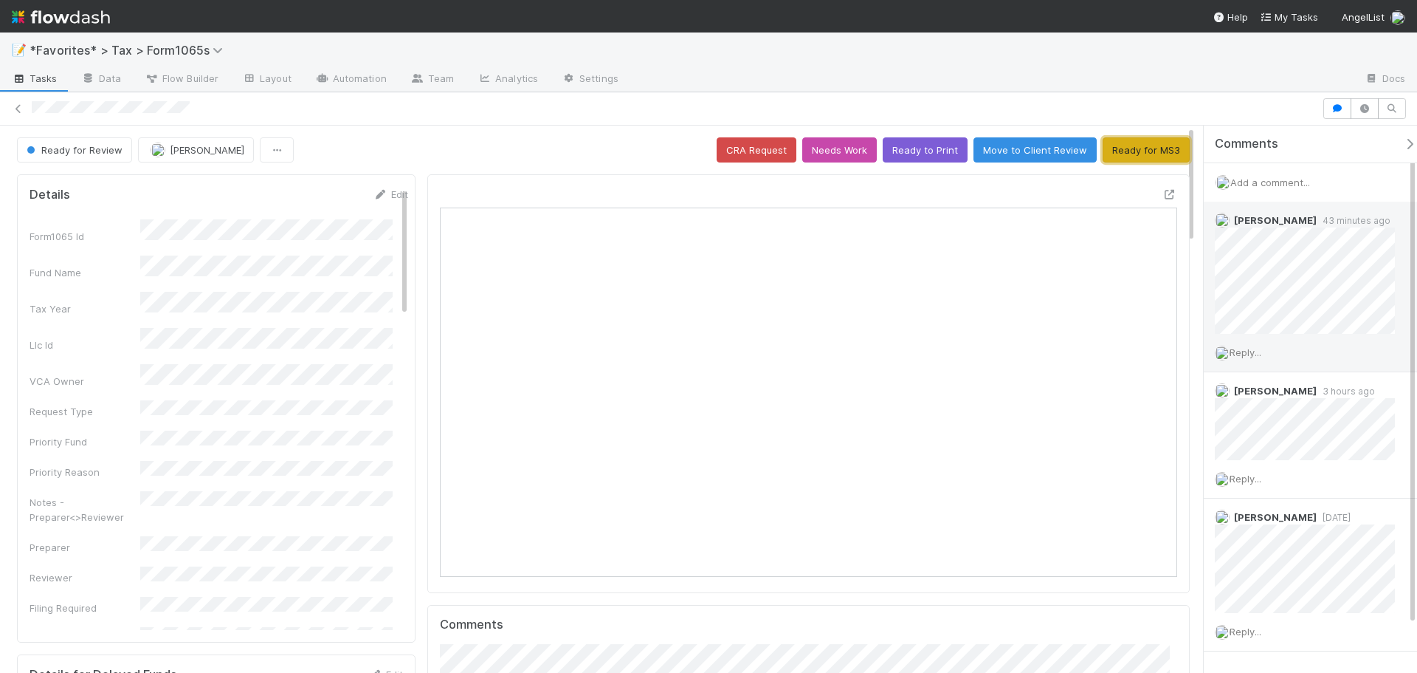
click at [1155, 151] on button "Ready for MS3" at bounding box center [1146, 149] width 87 height 25
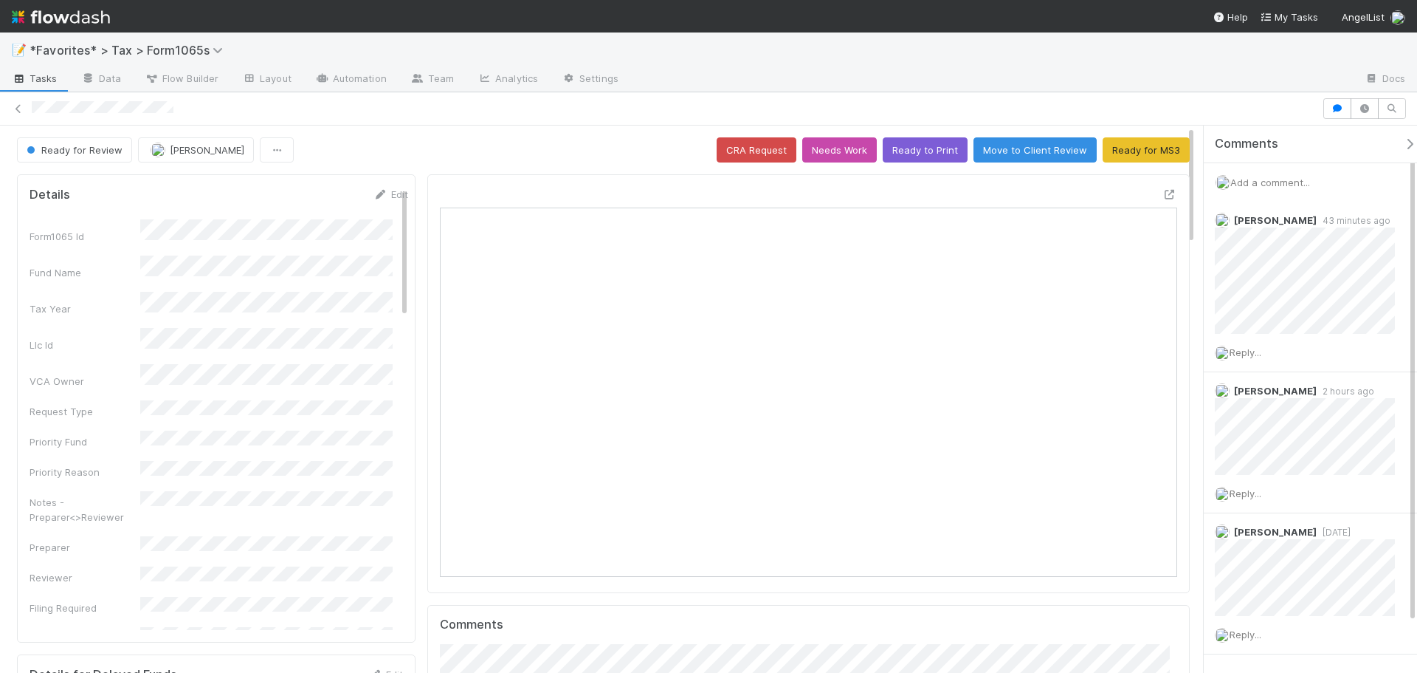
scroll to position [289, 719]
click at [1259, 361] on div "Reply..." at bounding box center [1310, 352] width 213 height 37
click at [1253, 353] on span "Reply..." at bounding box center [1246, 352] width 32 height 12
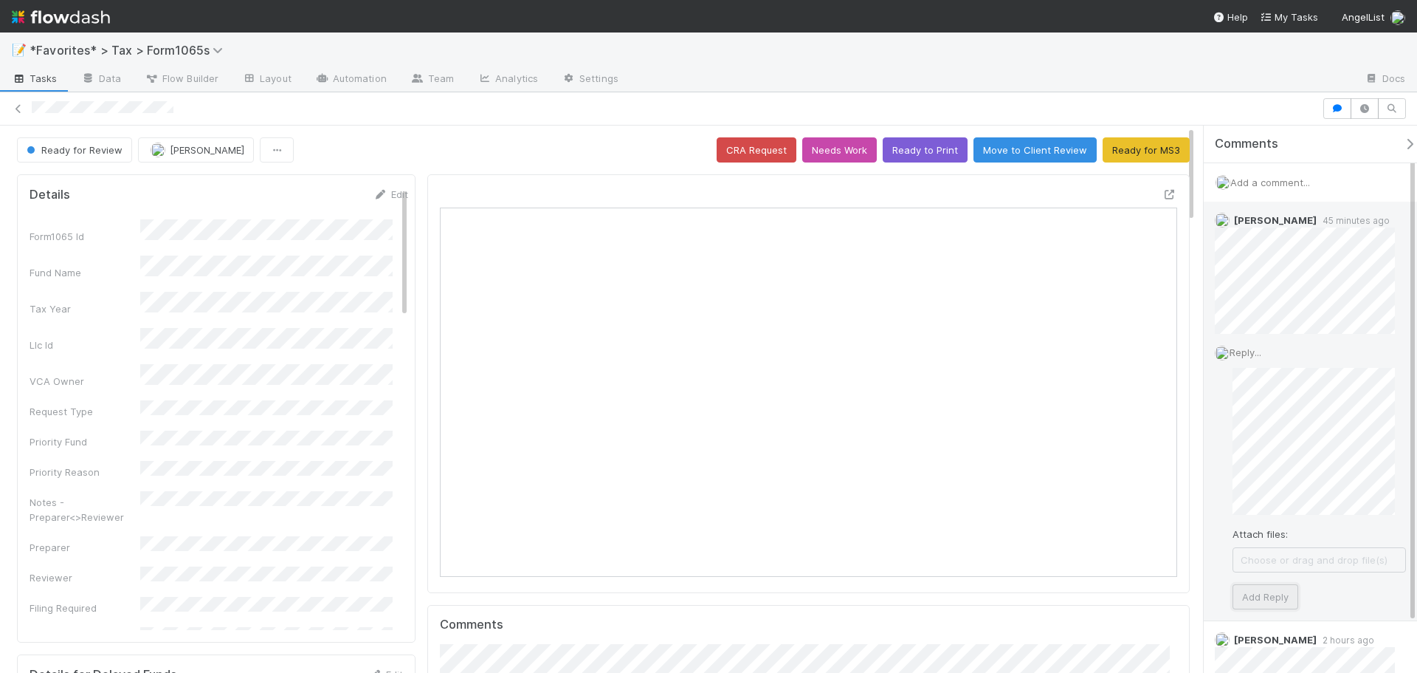
drag, startPoint x: 1256, startPoint y: 593, endPoint x: 1256, endPoint y: 585, distance: 8.1
click at [1256, 582] on div "Attach files: Choose or drag and drop file(s) Add Reply" at bounding box center [1319, 488] width 173 height 241
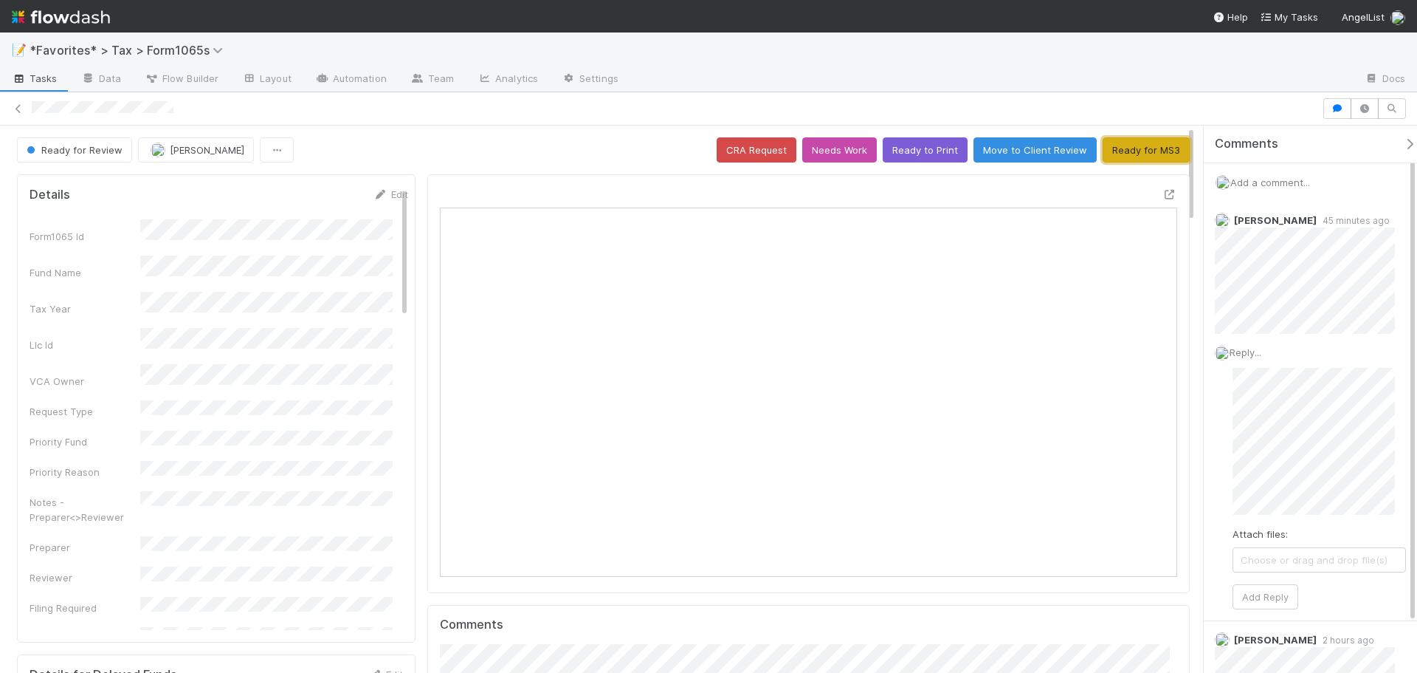
click at [1129, 145] on button "Ready for MS3" at bounding box center [1146, 149] width 87 height 25
